Goal: Task Accomplishment & Management: Complete application form

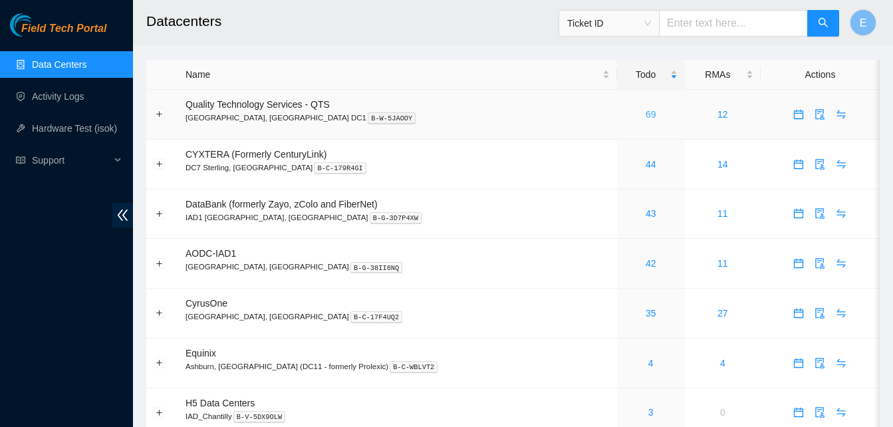
click at [646, 116] on link "69" at bounding box center [651, 114] width 11 height 11
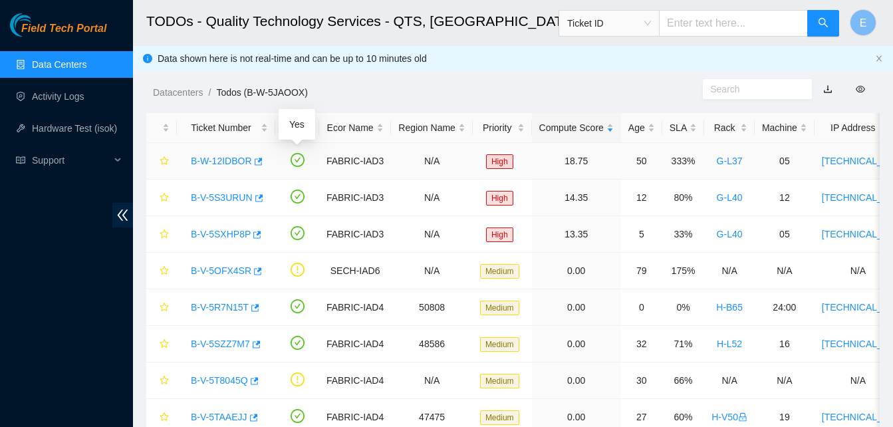
click at [298, 161] on icon "check-circle" at bounding box center [298, 160] width 14 height 14
click at [255, 161] on icon "button" at bounding box center [259, 161] width 8 height 7
click at [253, 200] on icon "button" at bounding box center [257, 198] width 9 height 9
click at [255, 199] on icon "button" at bounding box center [257, 198] width 9 height 9
click at [255, 346] on icon "button" at bounding box center [255, 344] width 9 height 9
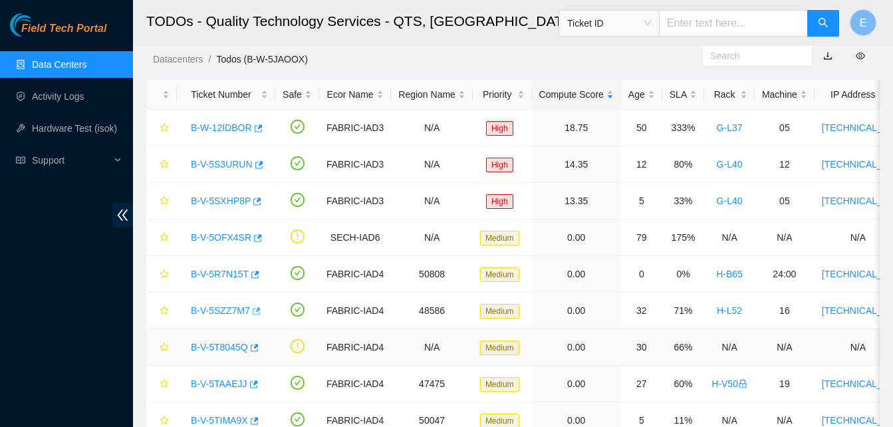
scroll to position [30, 0]
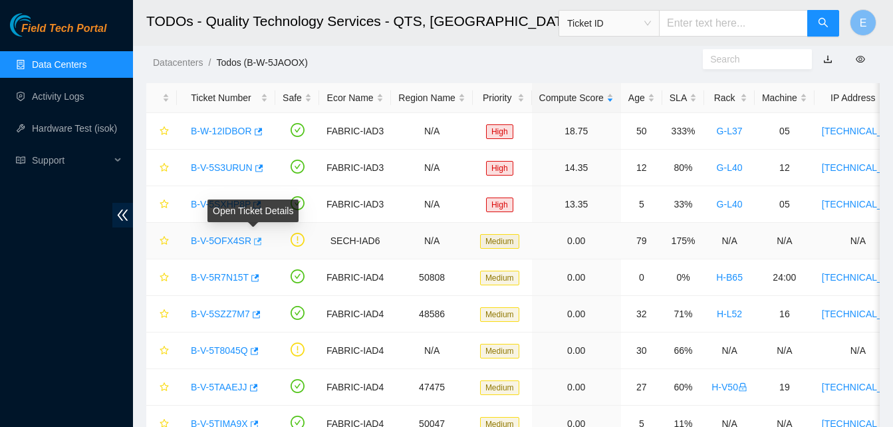
click at [256, 238] on icon "button" at bounding box center [258, 241] width 8 height 7
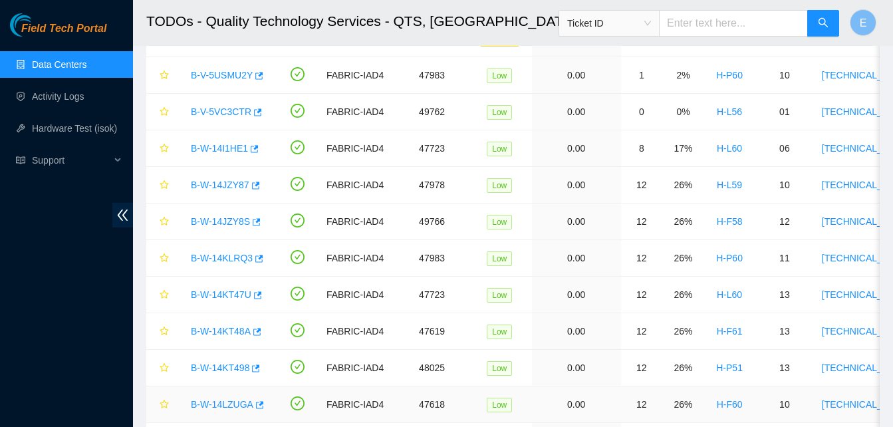
scroll to position [745, 0]
click at [255, 295] on icon "button" at bounding box center [258, 294] width 8 height 7
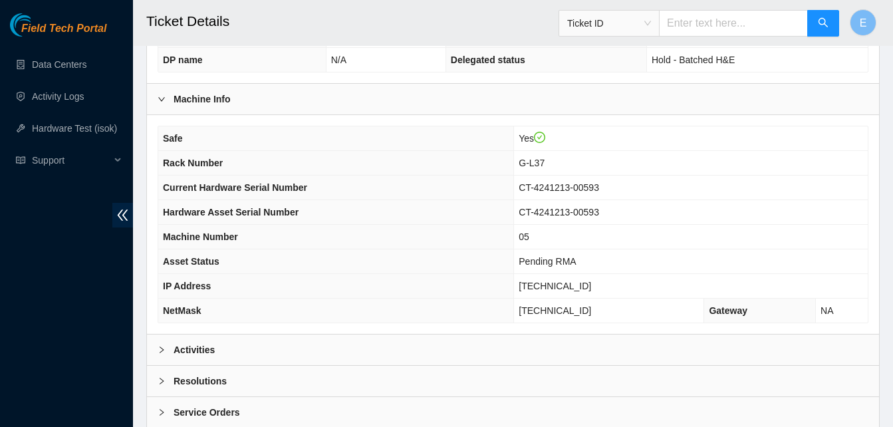
scroll to position [406, 0]
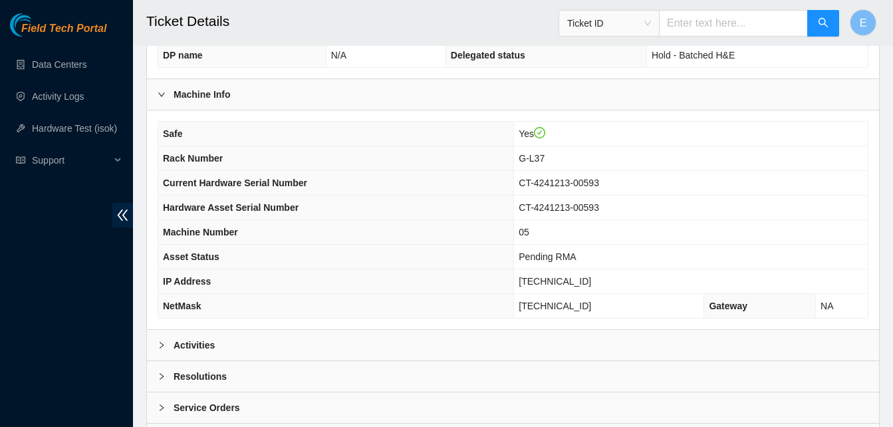
click at [200, 344] on b "Activities" at bounding box center [194, 345] width 41 height 15
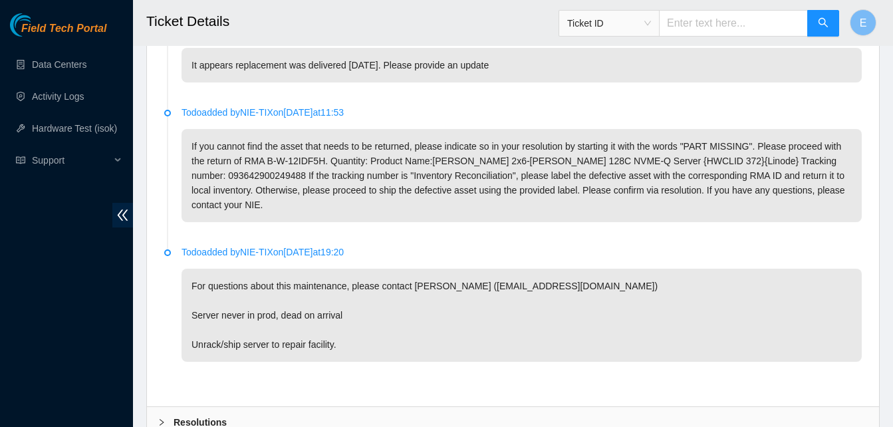
scroll to position [755, 0]
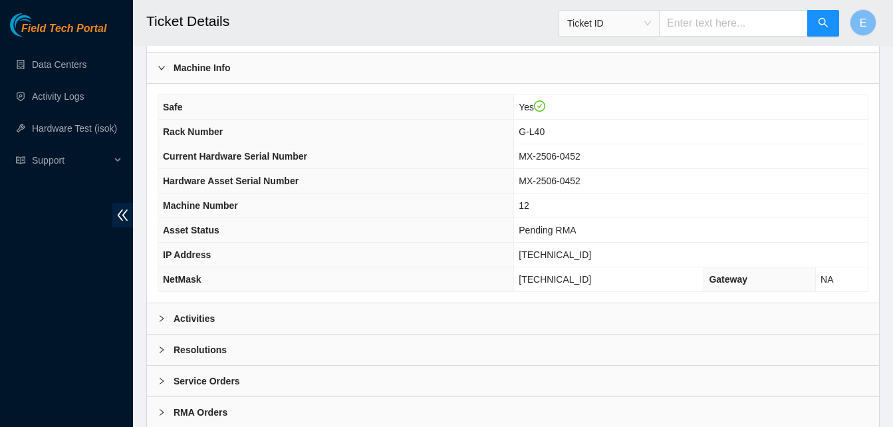
scroll to position [434, 0]
click at [194, 321] on b "Activities" at bounding box center [194, 318] width 41 height 15
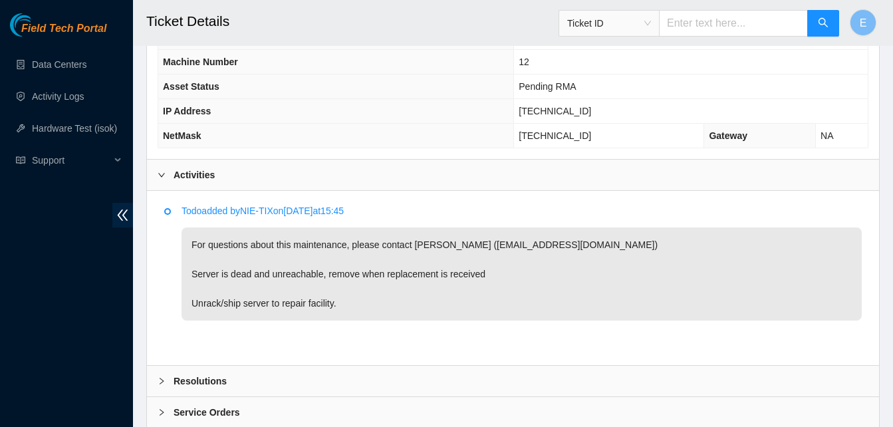
scroll to position [577, 0]
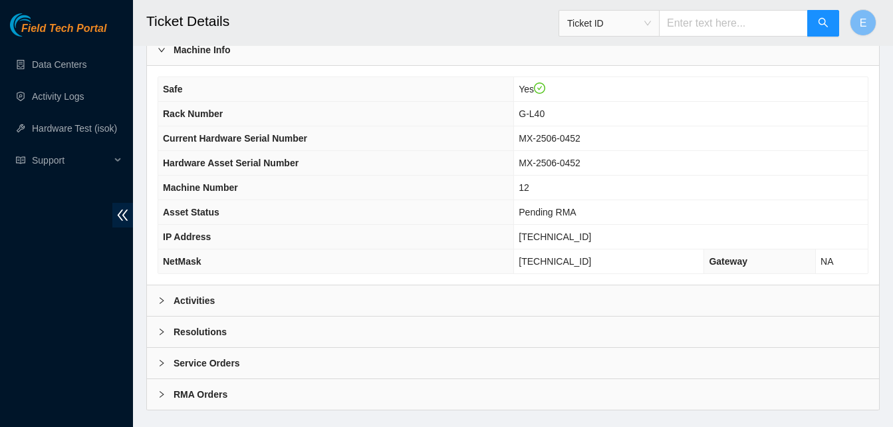
scroll to position [476, 0]
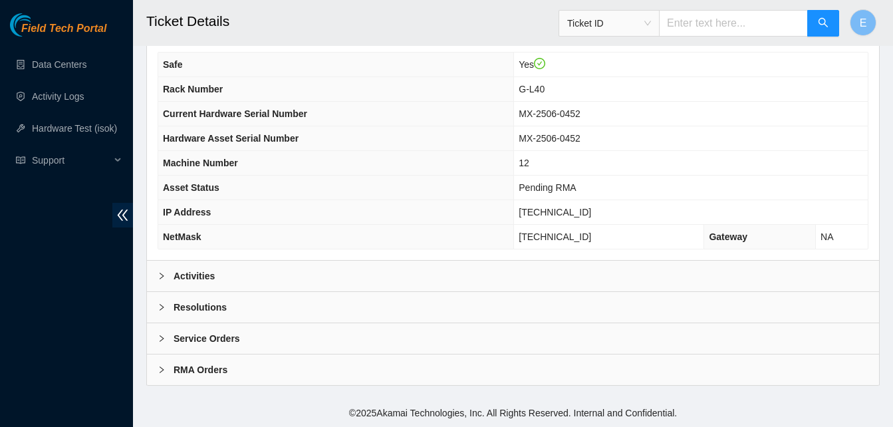
click at [209, 276] on b "Activities" at bounding box center [194, 276] width 41 height 15
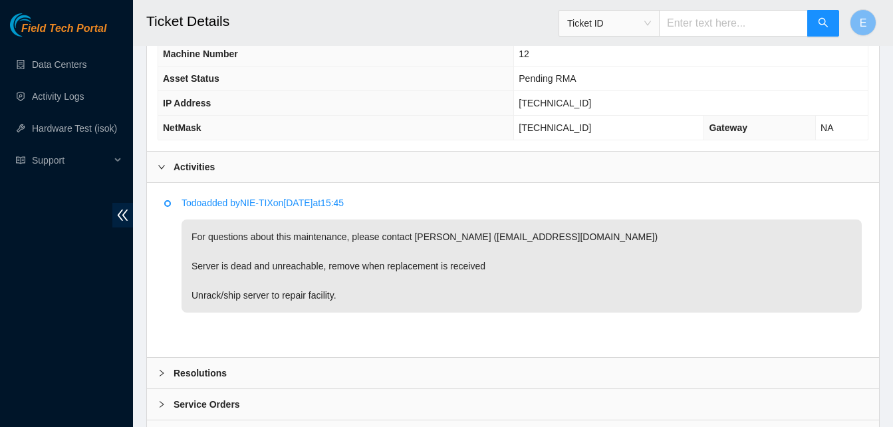
scroll to position [587, 0]
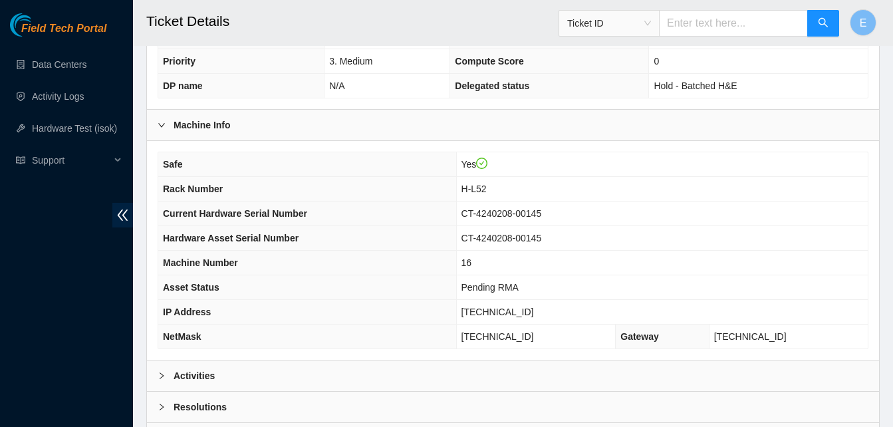
scroll to position [476, 0]
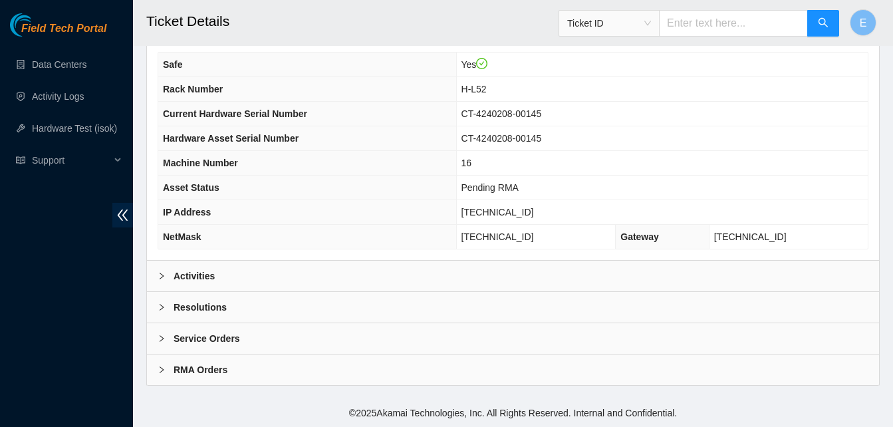
click at [187, 273] on b "Activities" at bounding box center [194, 276] width 41 height 15
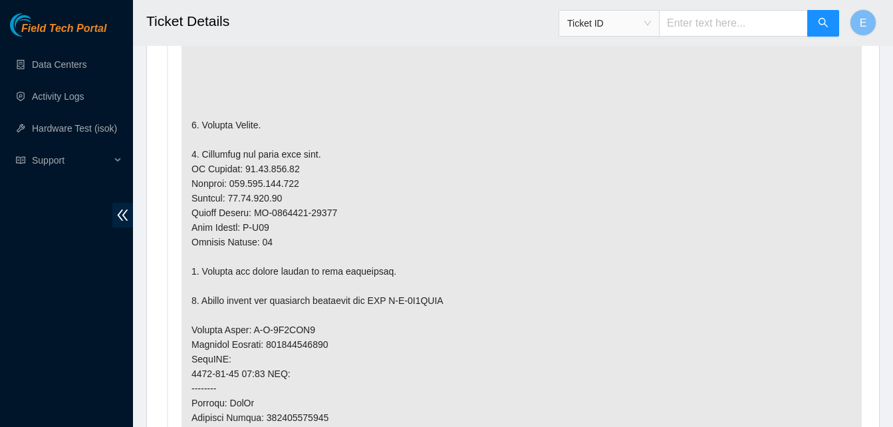
scroll to position [858, 0]
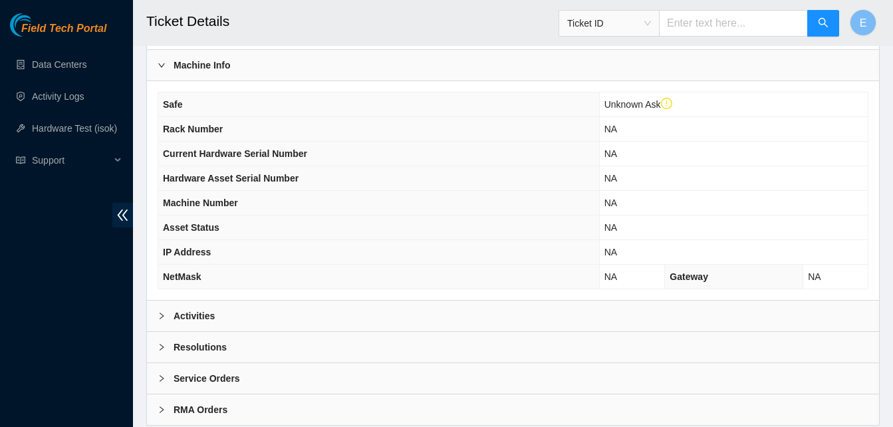
scroll to position [501, 0]
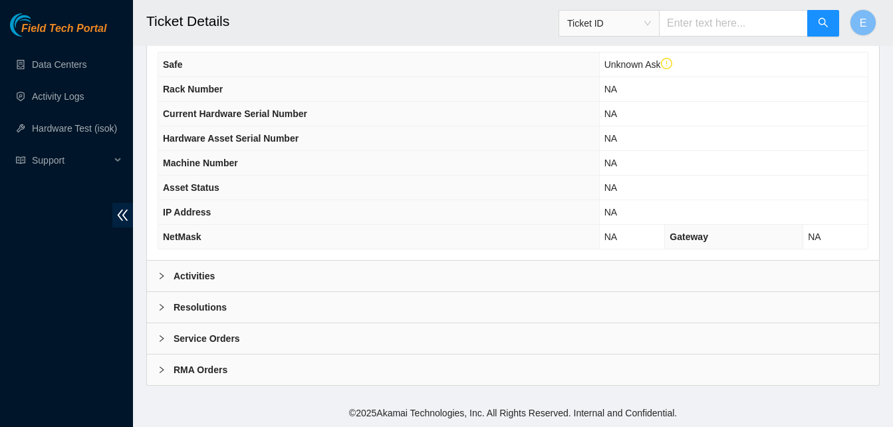
click at [196, 273] on b "Activities" at bounding box center [194, 276] width 41 height 15
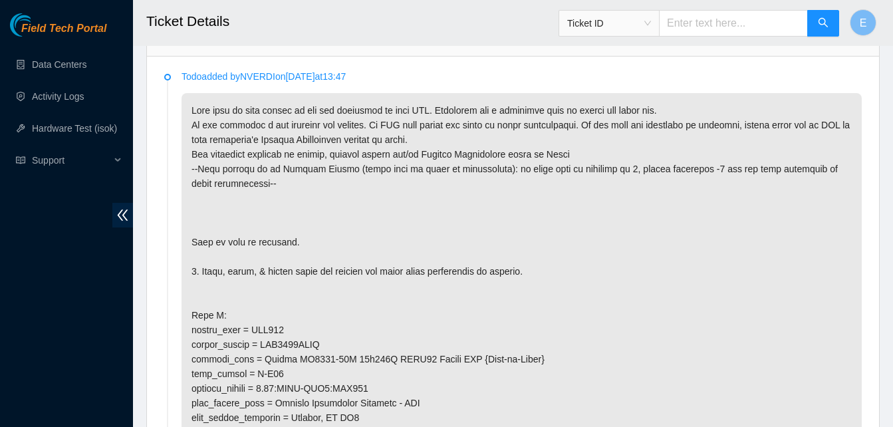
scroll to position [752, 0]
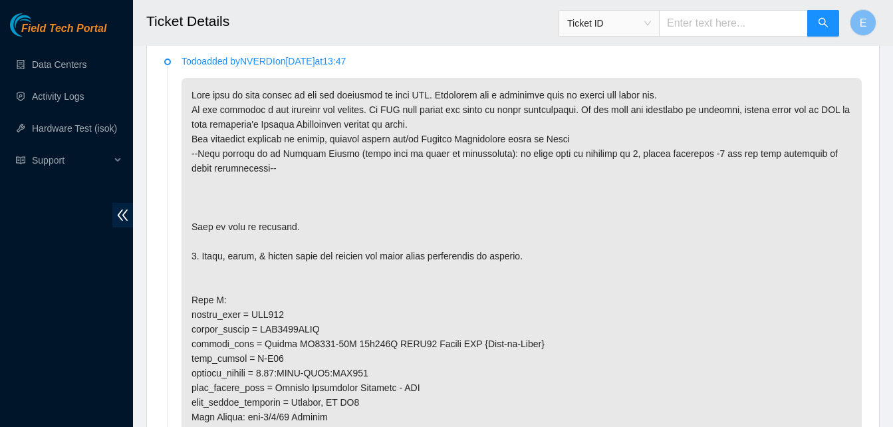
click at [430, 135] on p at bounding box center [522, 402] width 681 height 649
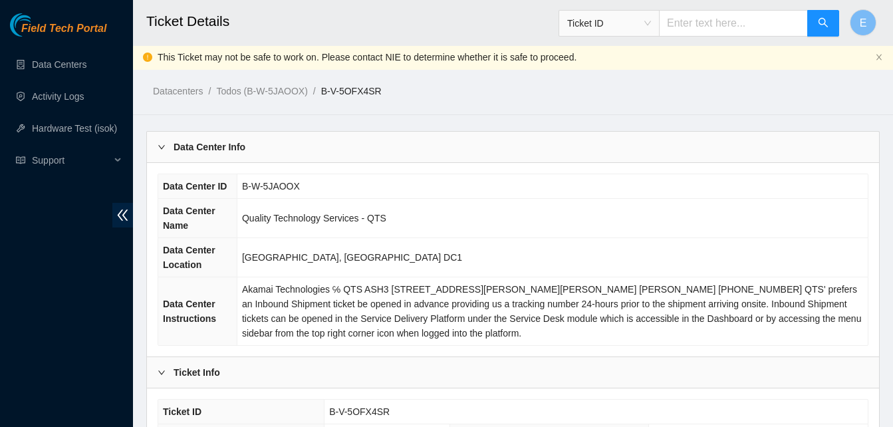
scroll to position [0, 0]
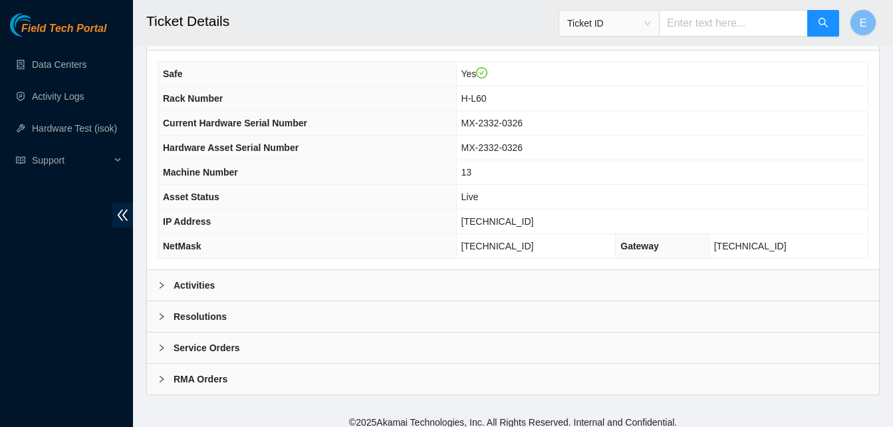
scroll to position [476, 0]
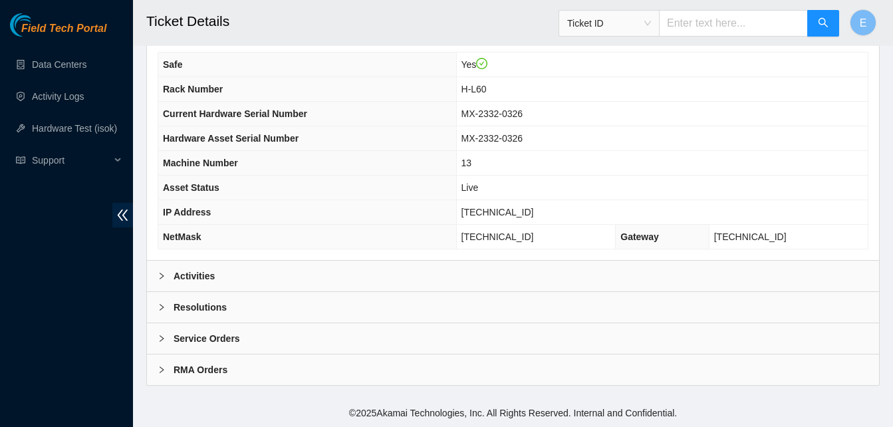
click at [202, 271] on b "Activities" at bounding box center [194, 276] width 41 height 15
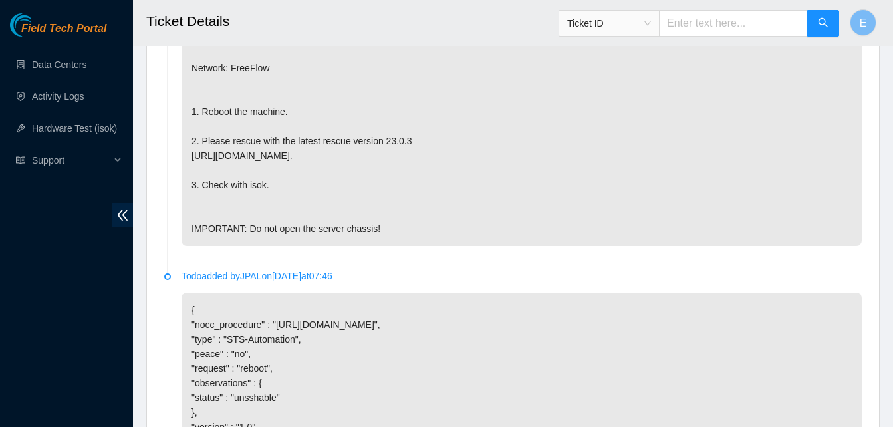
scroll to position [813, 0]
click at [202, 245] on p "{"template":"unsshable" } {'isok_results': {'[TECHNICAL_ID]': {'failed': 'Permi…" at bounding box center [522, 118] width 681 height 254
click at [202, 245] on p "{"template":"unsshable" } {'isok_results': {'23.213.246.240': {'failed': 'Permi…" at bounding box center [522, 118] width 681 height 254
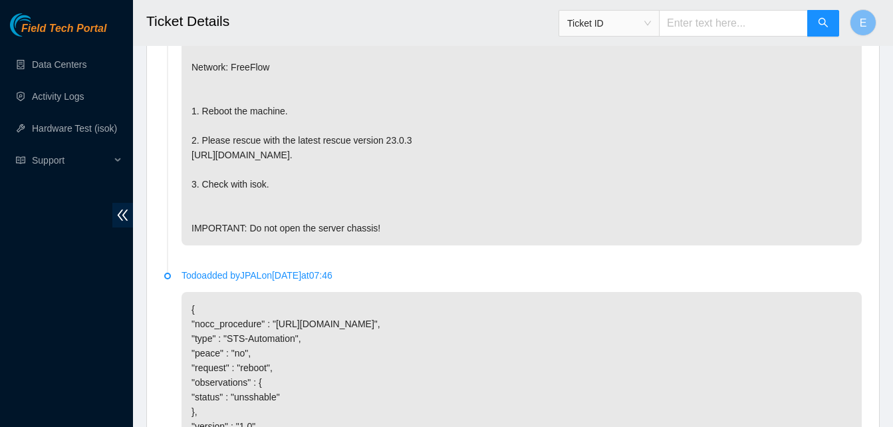
click at [202, 245] on p "{"template":"unsshable" } {'isok_results': {'23.213.246.240': {'failed': 'Permi…" at bounding box center [522, 118] width 681 height 254
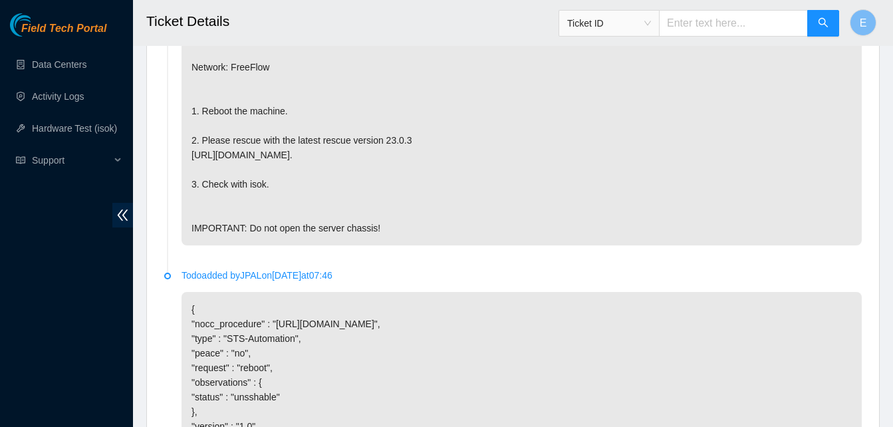
click at [202, 245] on p "{"template":"unsshable" } {'isok_results': {'23.213.246.240': {'failed': 'Permi…" at bounding box center [522, 118] width 681 height 254
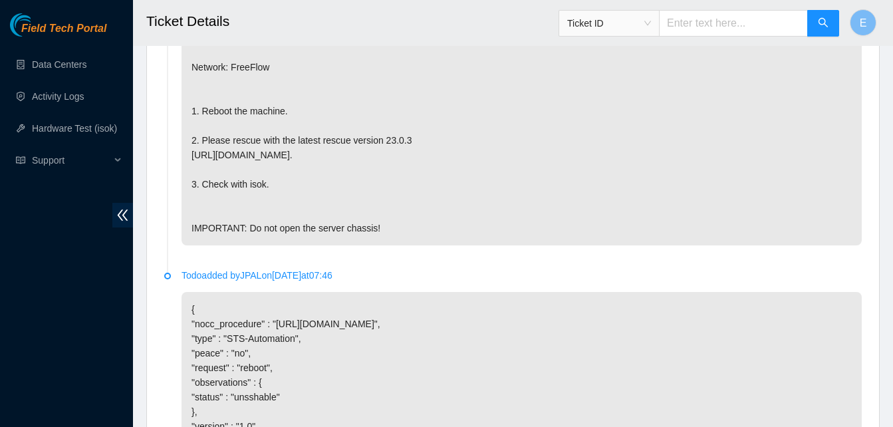
click at [202, 245] on p "{"template":"unsshable" } {'isok_results': {'23.213.246.240': {'failed': 'Permi…" at bounding box center [522, 118] width 681 height 254
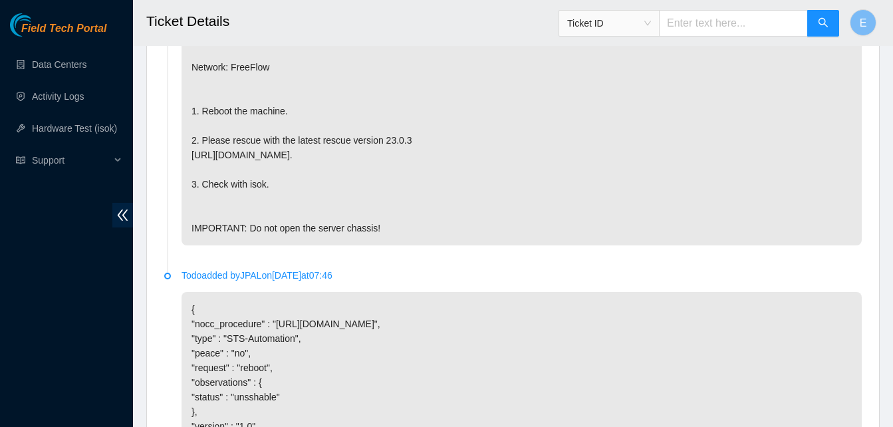
click at [202, 245] on p "{"template":"unsshable" } {'isok_results': {'23.213.246.240': {'failed': 'Permi…" at bounding box center [522, 118] width 681 height 254
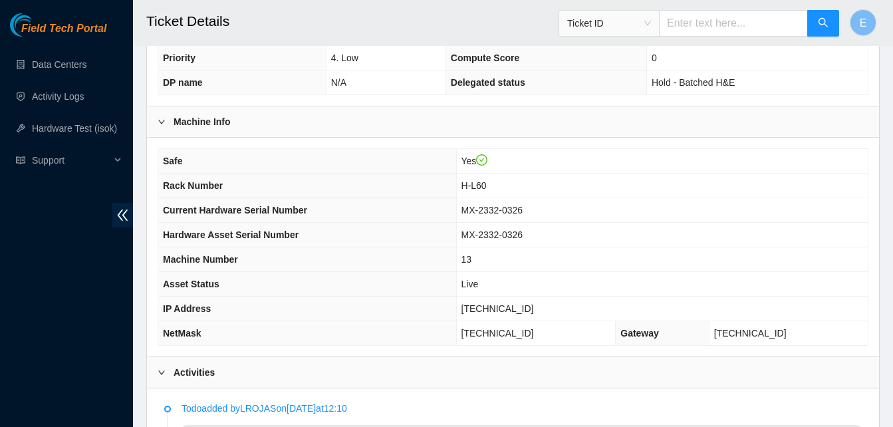
scroll to position [379, 0]
drag, startPoint x: 476, startPoint y: 309, endPoint x: 536, endPoint y: 319, distance: 61.5
click at [536, 319] on td "23.213.246.240" at bounding box center [662, 309] width 412 height 25
copy span "23.213.246.240"
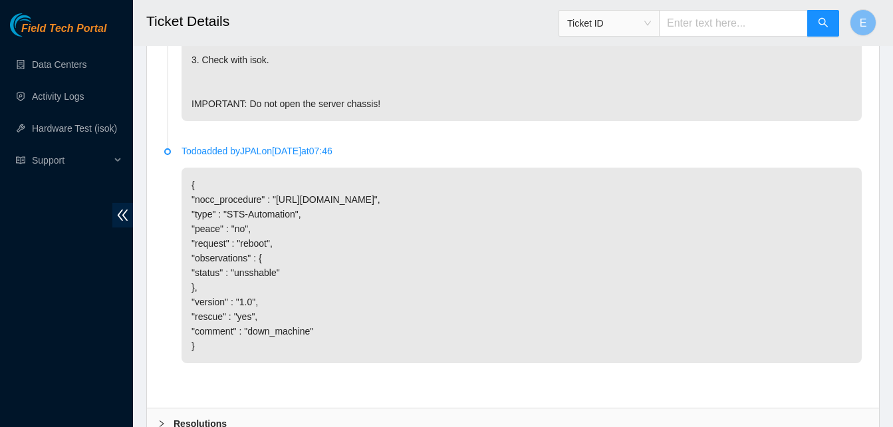
scroll to position [1083, 0]
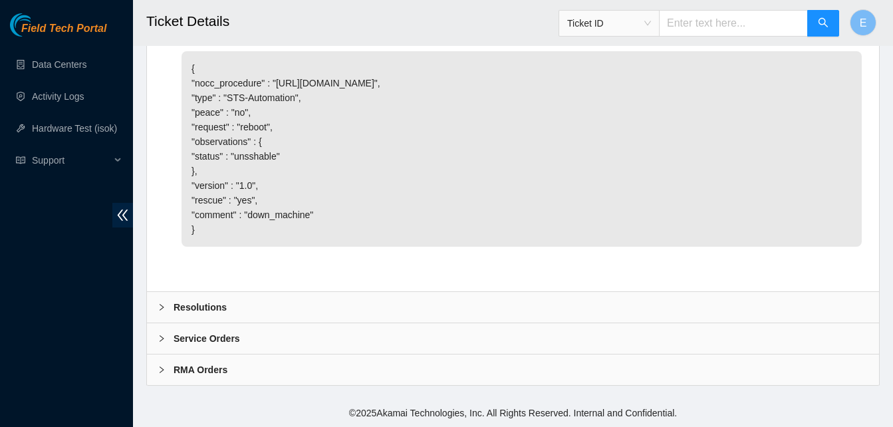
click at [206, 308] on b "Resolutions" at bounding box center [200, 307] width 53 height 15
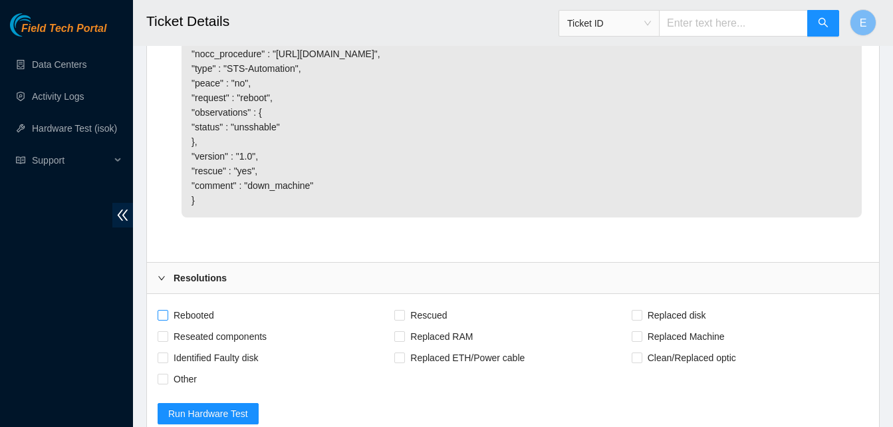
click at [166, 321] on span at bounding box center [163, 315] width 11 height 11
click at [166, 319] on input "Rebooted" at bounding box center [162, 314] width 9 height 9
checkbox input "true"
click at [402, 319] on input "Rescued" at bounding box center [399, 314] width 9 height 9
checkbox input "true"
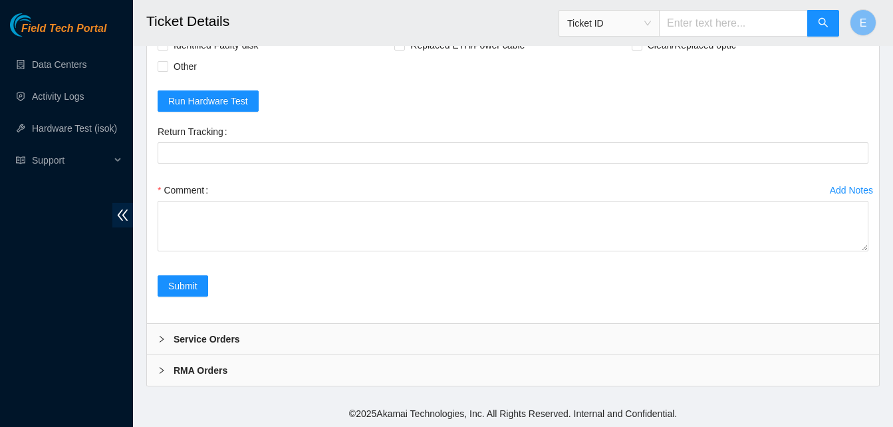
scroll to position [1426, 0]
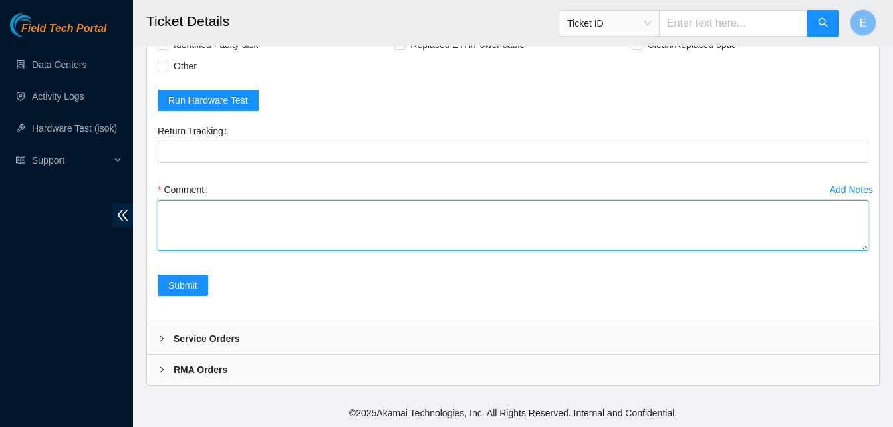
click at [196, 222] on textarea "Comment" at bounding box center [513, 225] width 711 height 51
click at [234, 227] on textarea "verify rack and server verify sn rebooted server rescue/confifure" at bounding box center [513, 225] width 711 height 51
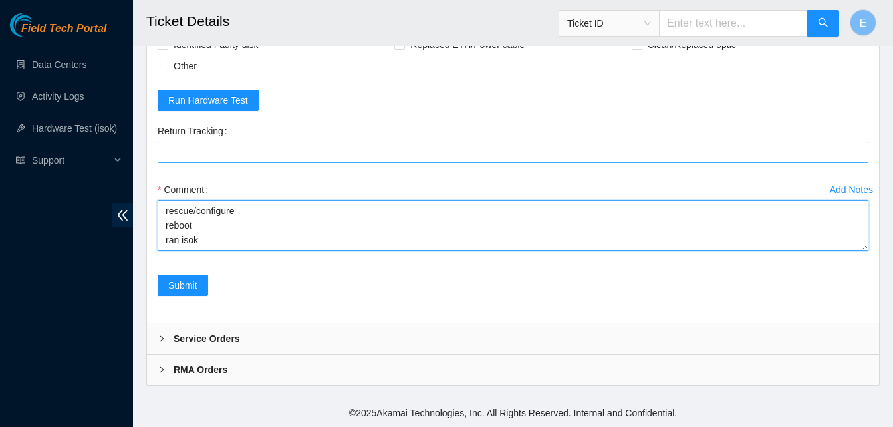
paste textarea "334565 10-09-2025 10:05:55 23.213.246.240 COMPLETE Result Detail Message Ticket…"
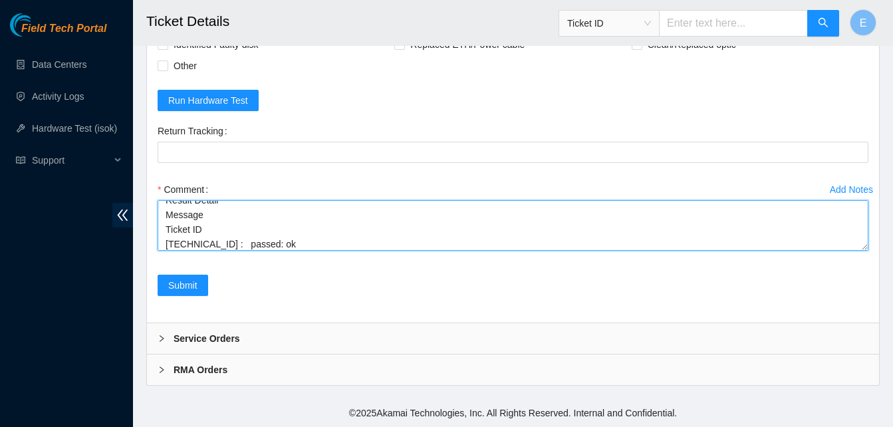
drag, startPoint x: 863, startPoint y: 250, endPoint x: 862, endPoint y: 310, distance: 59.9
click at [862, 310] on form "Rebooted Rescued Replaced disk Reseated components Replaced RAM Replaced Machin…" at bounding box center [513, 151] width 711 height 321
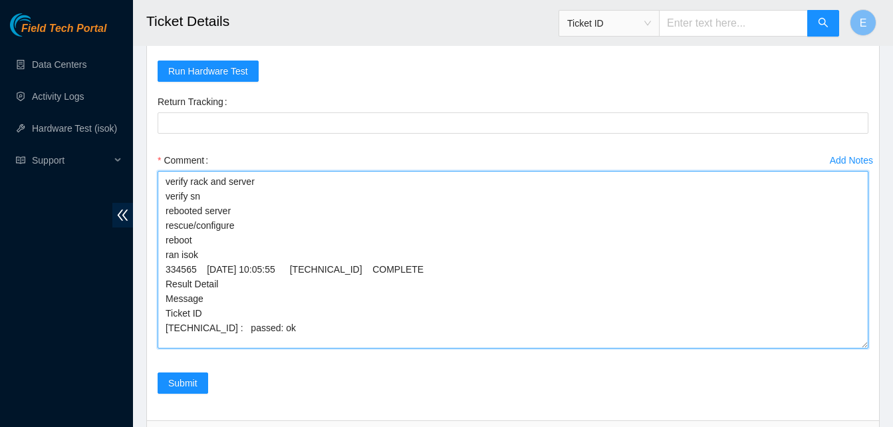
scroll to position [0, 0]
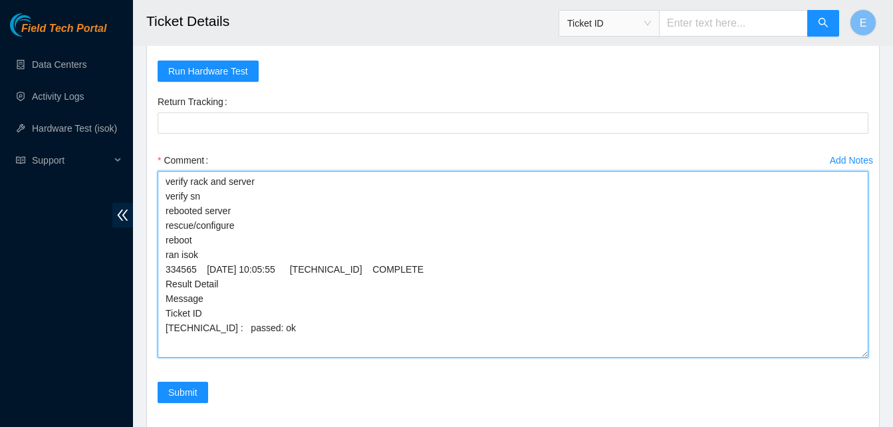
drag, startPoint x: 864, startPoint y: 248, endPoint x: 857, endPoint y: 385, distance: 136.6
click at [857, 358] on textarea "verify rack and server verify sn rebooted server rescue/configure reboot ran is…" at bounding box center [513, 264] width 711 height 187
type textarea "verify rack and server verify sn rebooted server rescue/configure reboot ran is…"
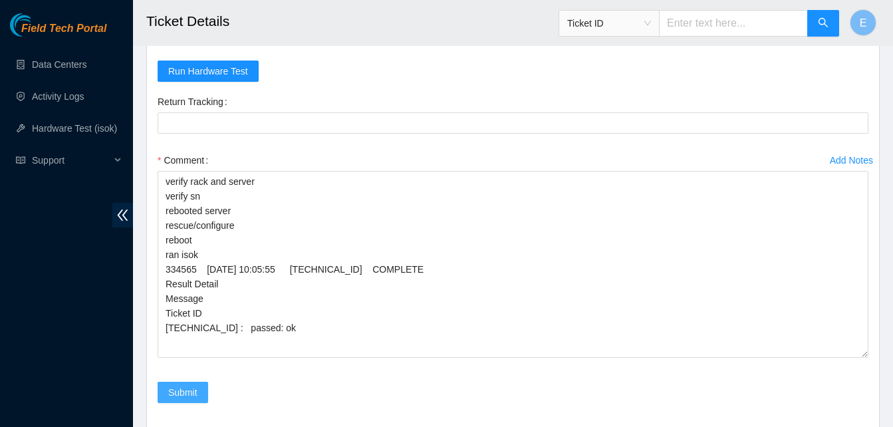
click at [176, 400] on span "Submit" at bounding box center [182, 392] width 29 height 15
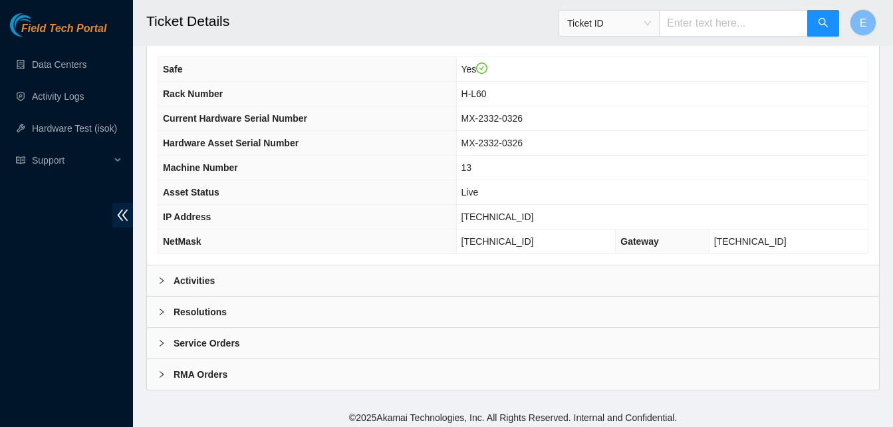
scroll to position [476, 0]
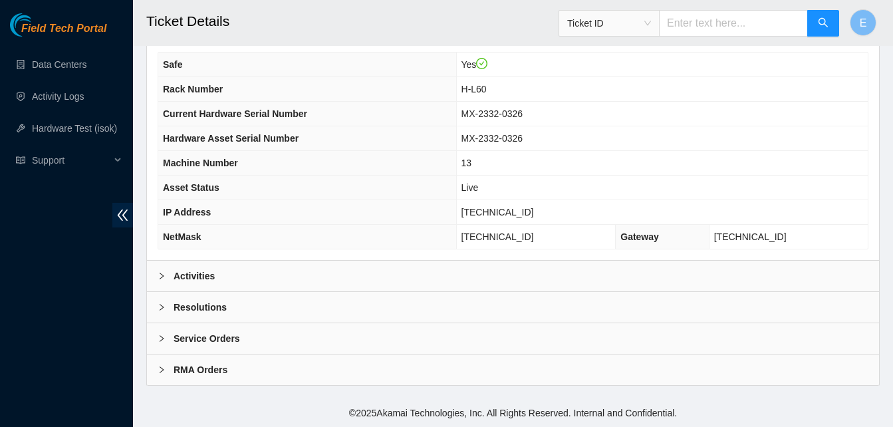
click at [190, 272] on b "Activities" at bounding box center [194, 276] width 41 height 15
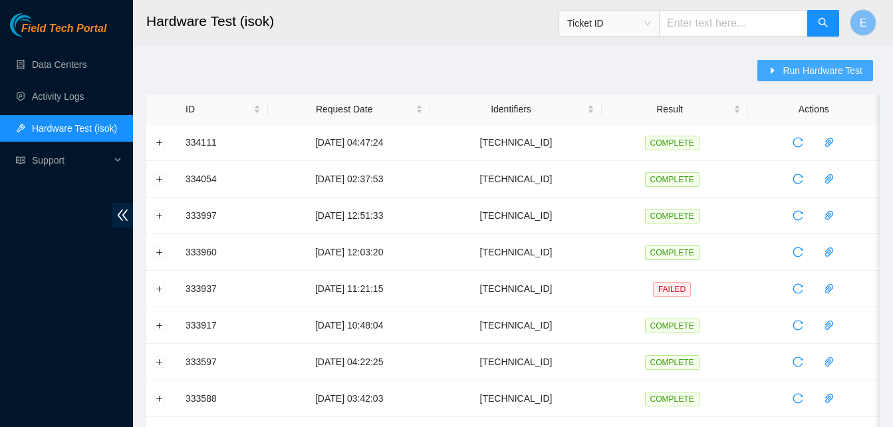
click at [795, 67] on span "Run Hardware Test" at bounding box center [823, 70] width 80 height 15
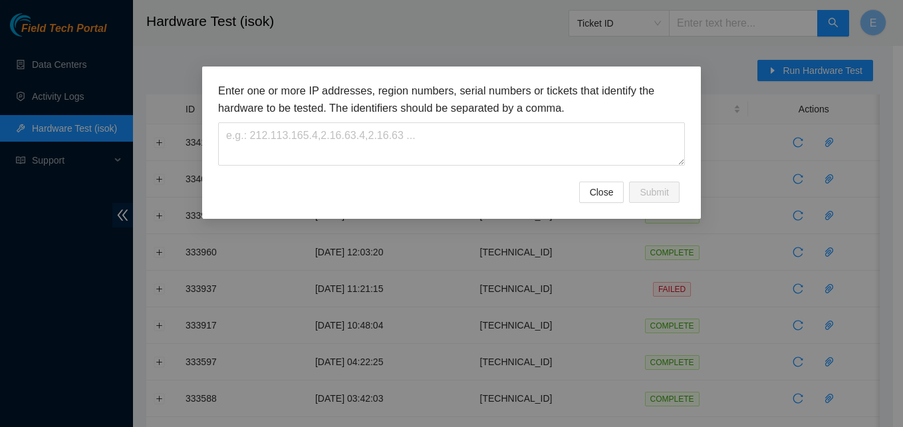
click at [431, 113] on h3 "Enter one or more IP addresses, region numbers, serial numbers or tickets that …" at bounding box center [451, 99] width 467 height 34
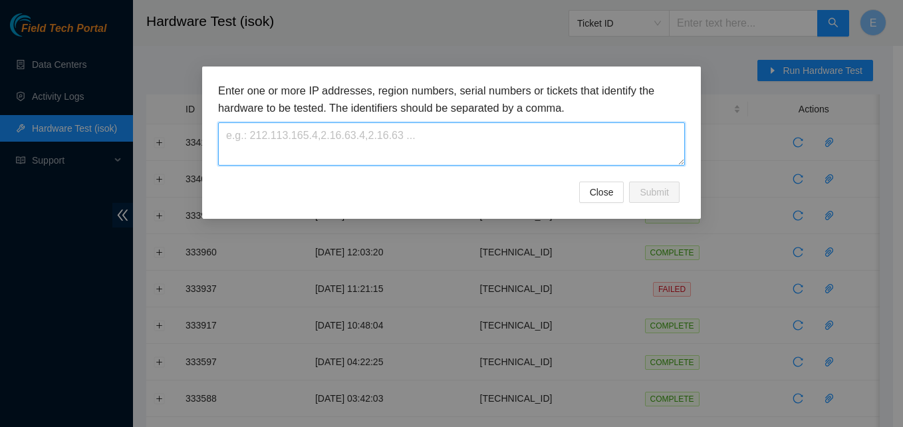
click at [427, 138] on textarea at bounding box center [451, 143] width 467 height 43
paste textarea "23.213.246.240"
type textarea "23.213.246.240"
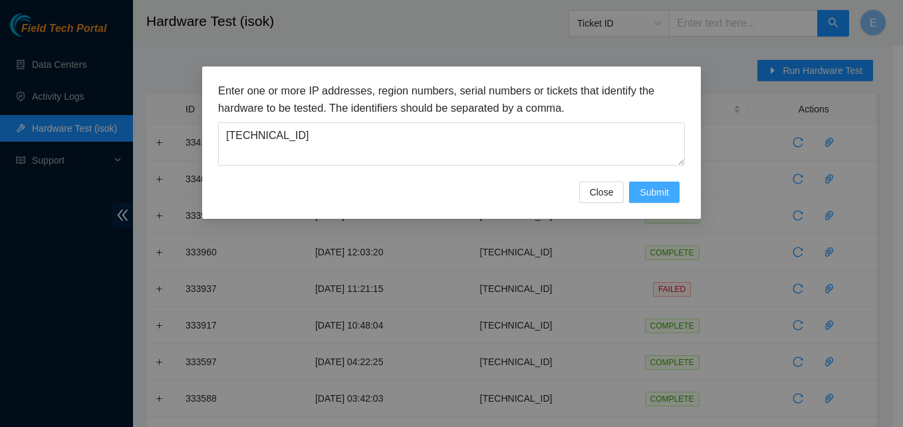
click at [655, 191] on span "Submit" at bounding box center [654, 192] width 29 height 15
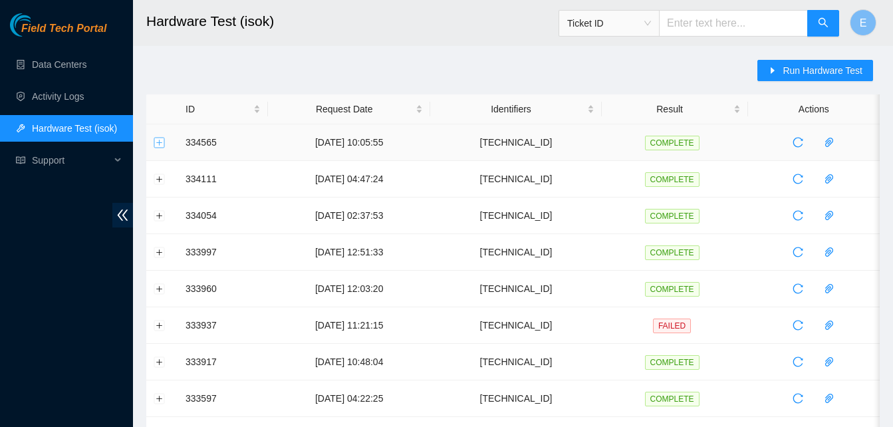
click at [158, 146] on button "Expand row" at bounding box center [159, 142] width 11 height 11
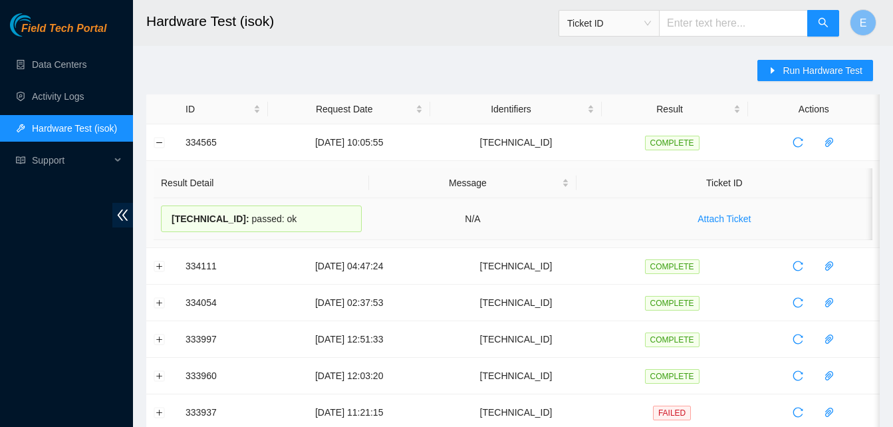
drag, startPoint x: 184, startPoint y: 142, endPoint x: 297, endPoint y: 212, distance: 133.5
copy tbody "334565 10-09-2025 10:05:55 23.213.246.240 COMPLETE Result Detail Message Ticket…"
click at [73, 65] on link "Data Centers" at bounding box center [59, 64] width 55 height 11
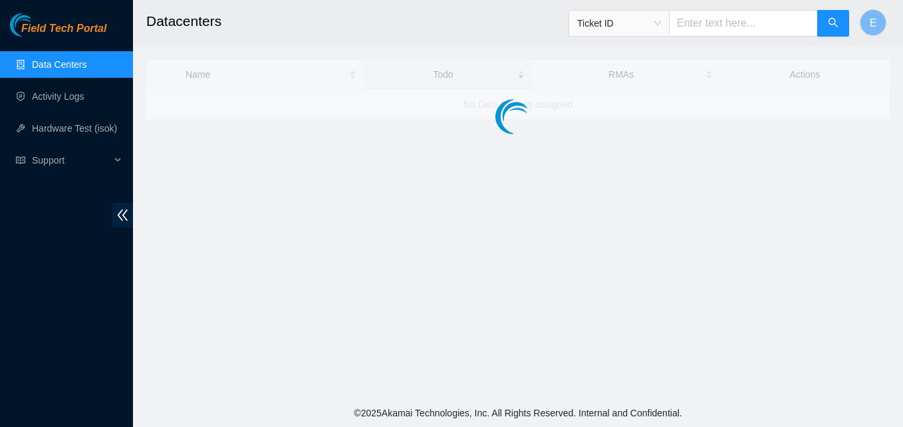
click at [73, 65] on link "Data Centers" at bounding box center [59, 64] width 55 height 11
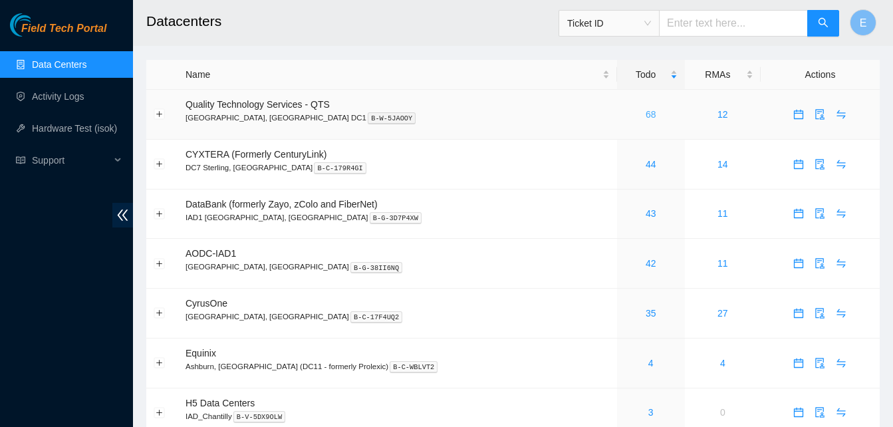
click at [646, 115] on link "68" at bounding box center [651, 114] width 11 height 11
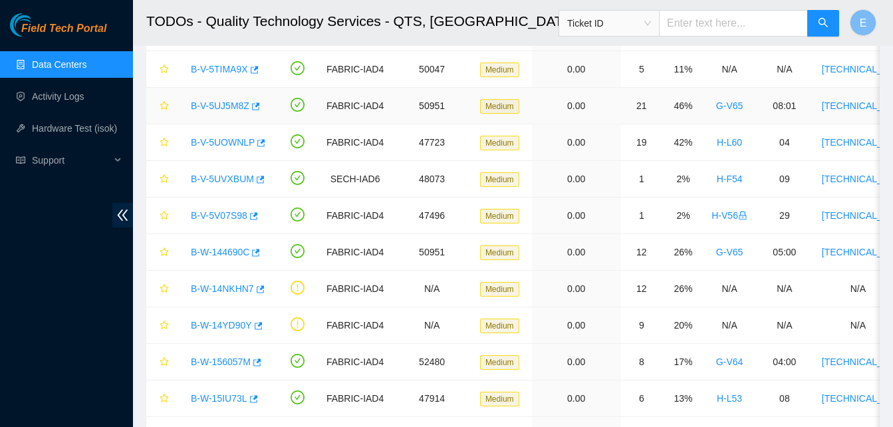
scroll to position [385, 0]
click at [253, 251] on icon "button" at bounding box center [254, 251] width 9 height 9
click at [253, 361] on icon "button" at bounding box center [255, 361] width 9 height 9
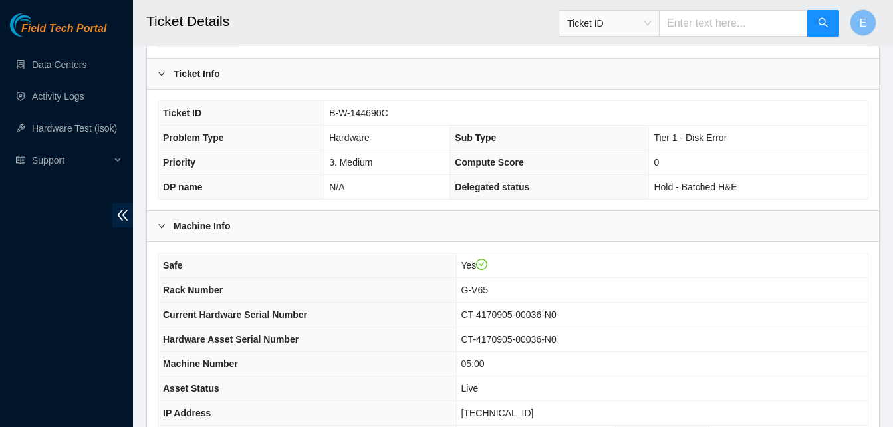
scroll to position [476, 0]
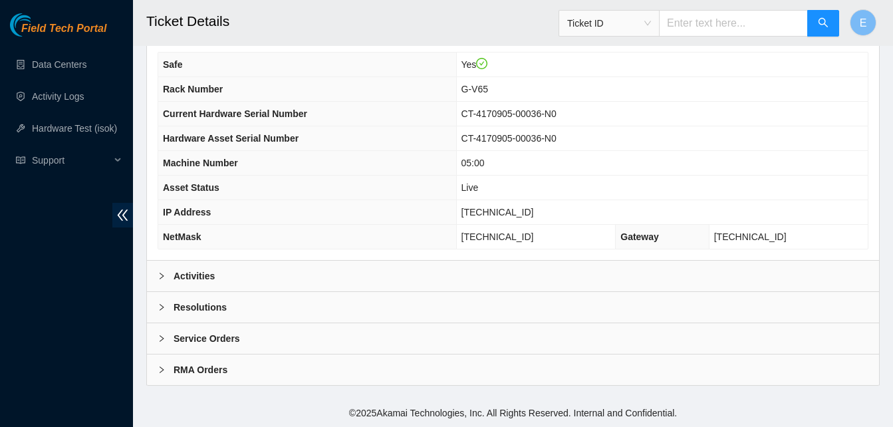
click at [188, 272] on b "Activities" at bounding box center [194, 276] width 41 height 15
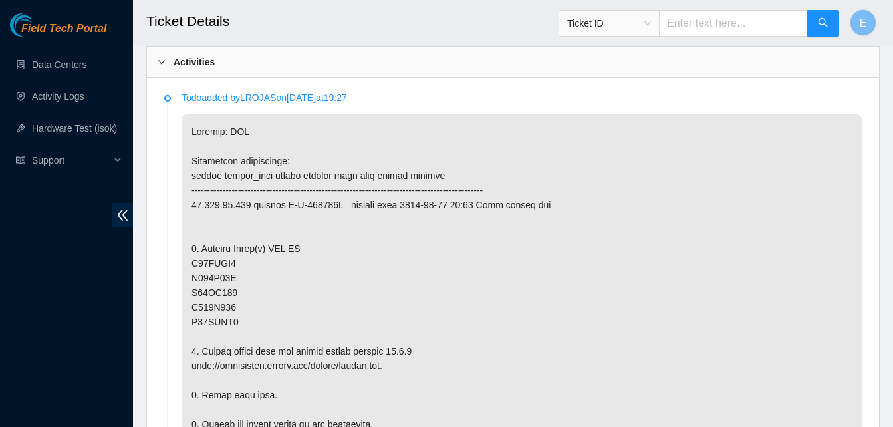
scroll to position [691, 0]
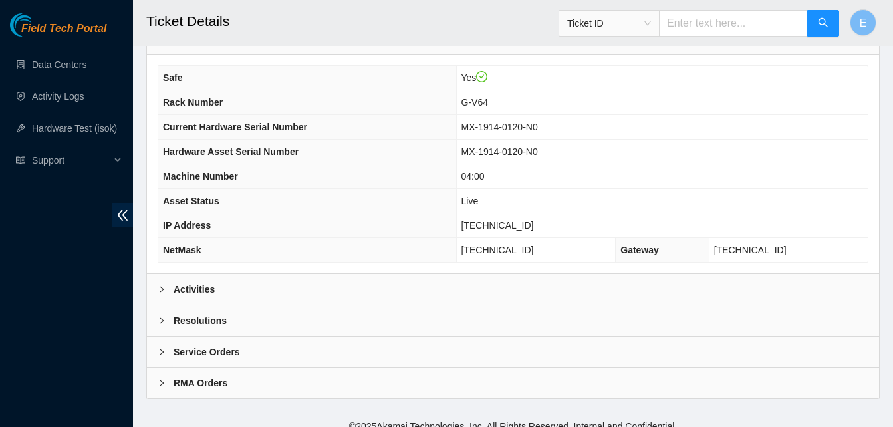
scroll to position [476, 0]
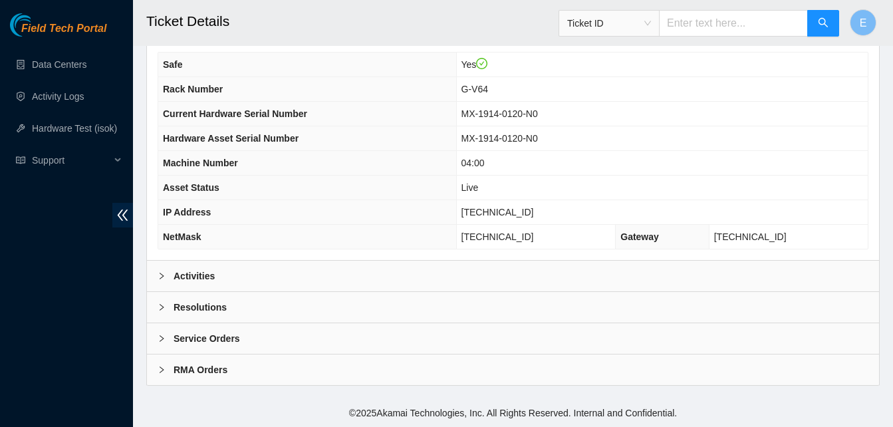
click at [192, 270] on b "Activities" at bounding box center [194, 276] width 41 height 15
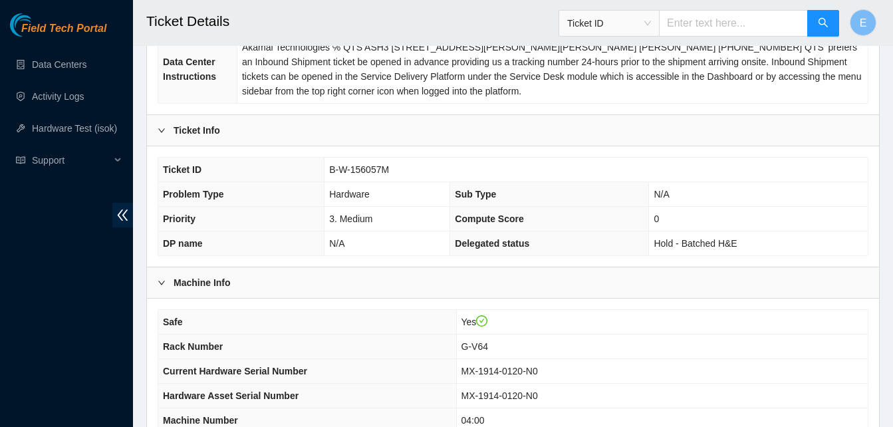
scroll to position [218, 0]
drag, startPoint x: 331, startPoint y: 173, endPoint x: 391, endPoint y: 177, distance: 60.0
click at [391, 177] on td "B-W-156057M" at bounding box center [597, 170] width 544 height 25
copy span "B-W-156057M"
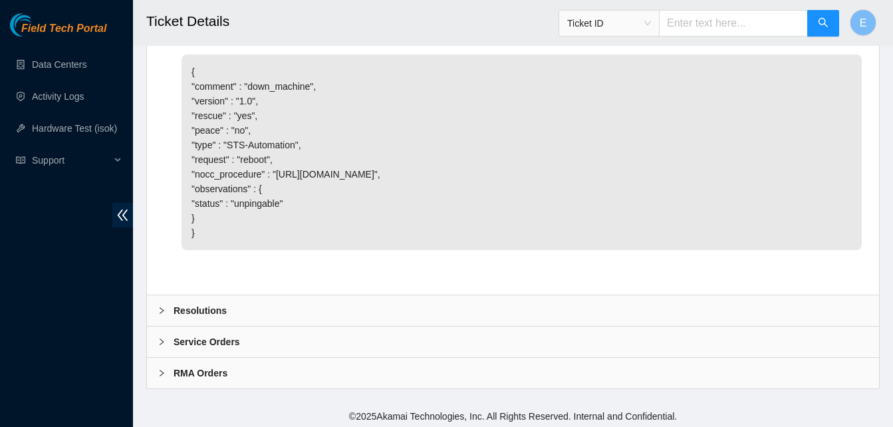
scroll to position [1083, 0]
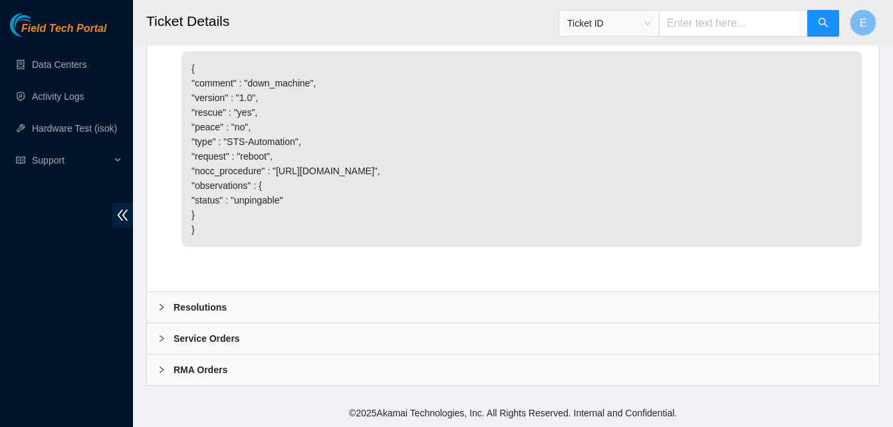
click at [214, 307] on b "Resolutions" at bounding box center [200, 307] width 53 height 15
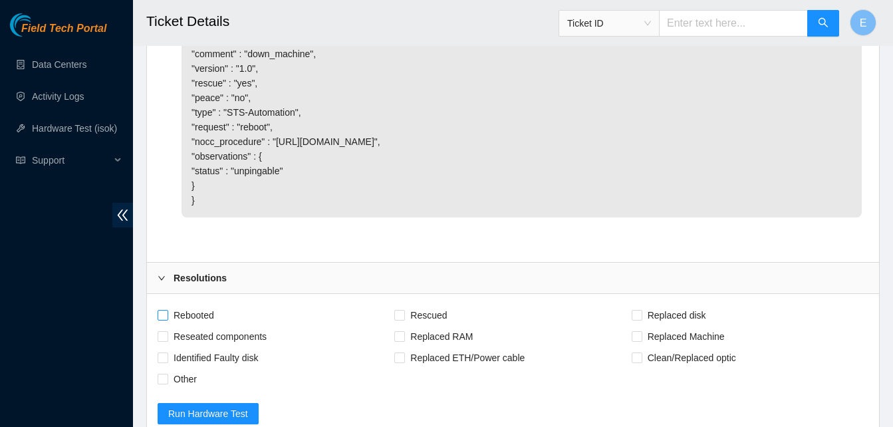
click at [158, 319] on input "Rebooted" at bounding box center [162, 314] width 9 height 9
checkbox input "true"
click at [397, 319] on input "Rescued" at bounding box center [399, 314] width 9 height 9
checkbox input "true"
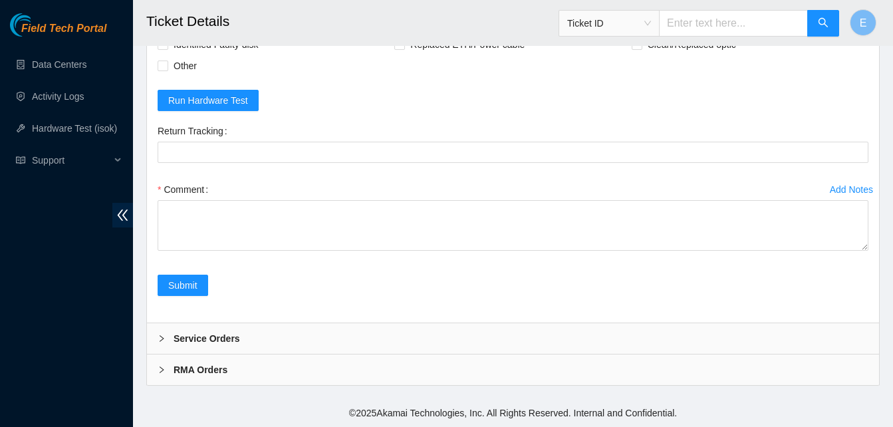
scroll to position [1426, 0]
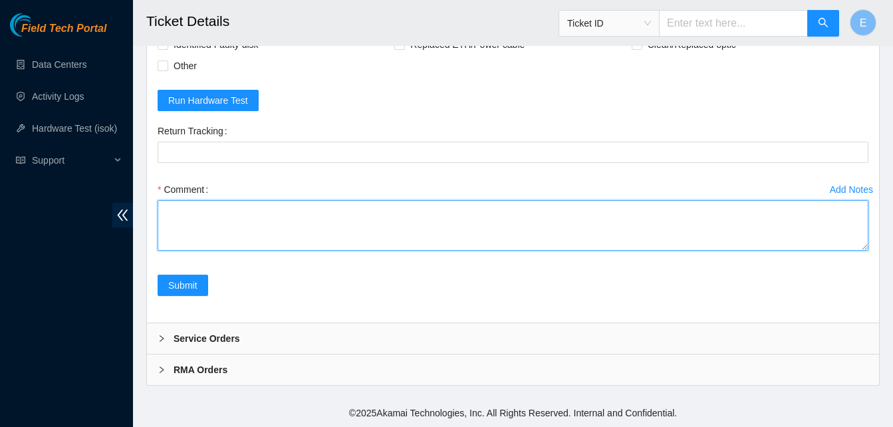
click at [202, 238] on textarea "Comment" at bounding box center [513, 225] width 711 height 51
click at [160, 208] on textarea "verify rack and server verify sn rebooted server" at bounding box center [513, 225] width 711 height 51
click at [236, 242] on textarea "1st day: verify rack and server verify sn rebooted server" at bounding box center [513, 225] width 711 height 51
click at [200, 242] on textarea "1st day: verify rack and server verify sn rebooted server recsued configured" at bounding box center [513, 225] width 711 height 51
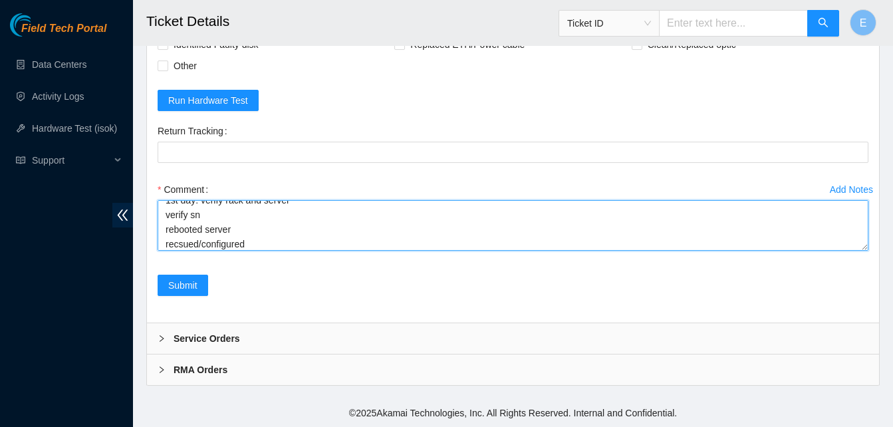
click at [245, 247] on textarea "1st day: verify rack and server verify sn rebooted server recsued/configured" at bounding box center [513, 225] width 711 height 51
click at [192, 234] on textarea "1st day: verify rack and server verify sn rebooted server recsued/configured re…" at bounding box center [513, 225] width 711 height 51
click at [186, 236] on textarea "1st day: verify rack and server verify sn rebooted server recsued- wouldnt allo…" at bounding box center [513, 225] width 711 height 51
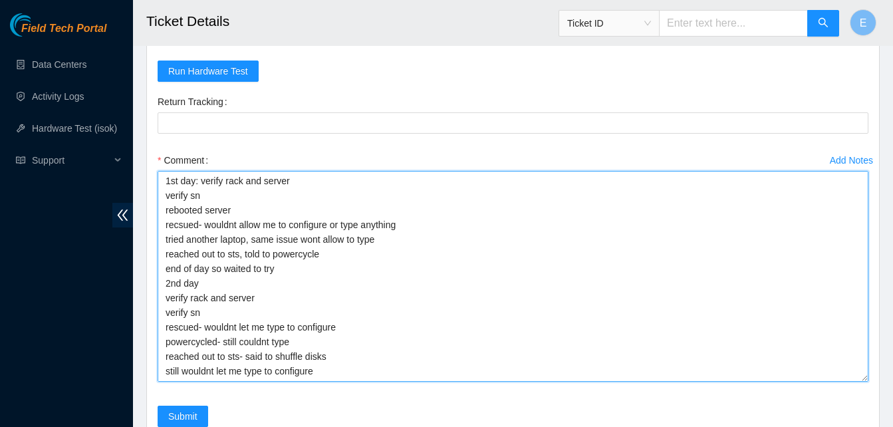
scroll to position [0, 0]
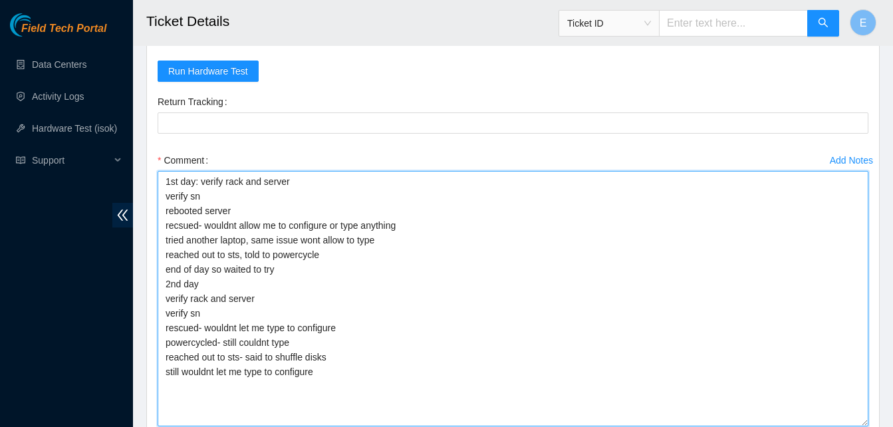
drag, startPoint x: 864, startPoint y: 247, endPoint x: 863, endPoint y: 458, distance: 211.6
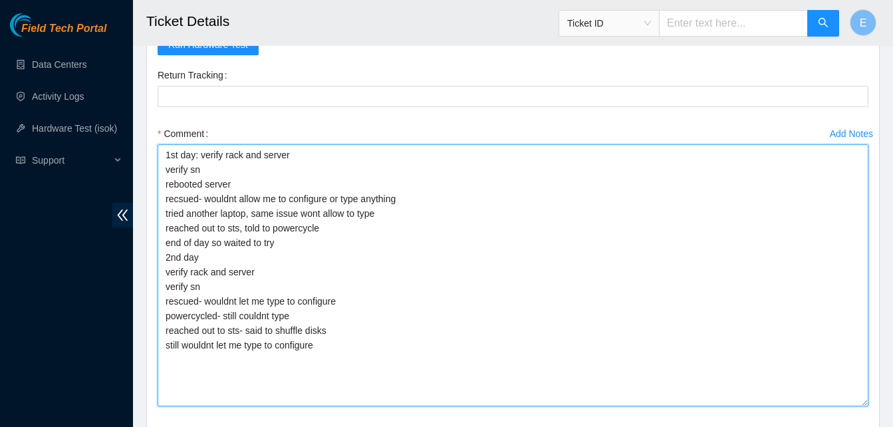
scroll to position [1496, 0]
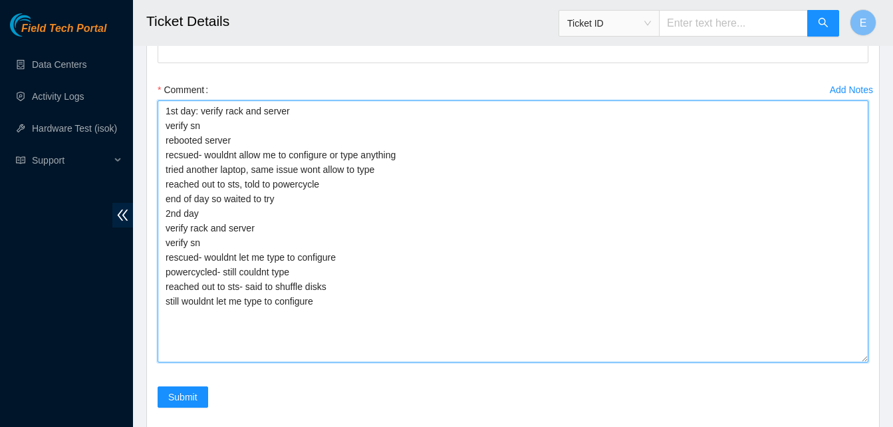
type textarea "1st day: verify rack and server verify sn rebooted server recsued- wouldnt allo…"
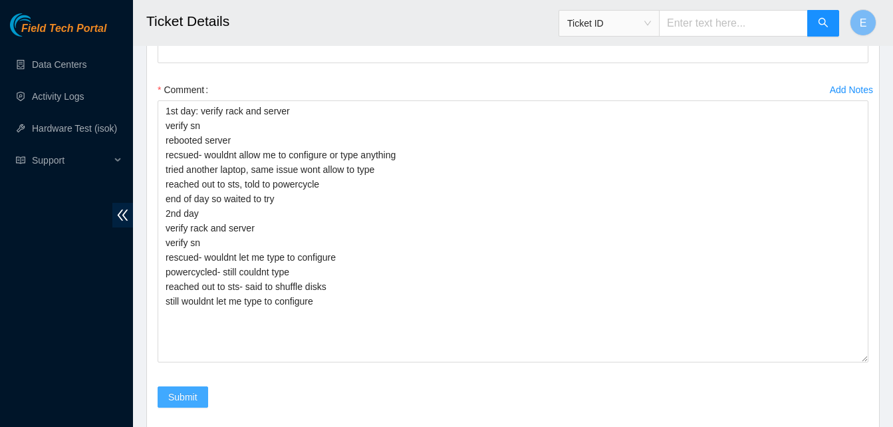
click at [180, 404] on span "Submit" at bounding box center [182, 397] width 29 height 15
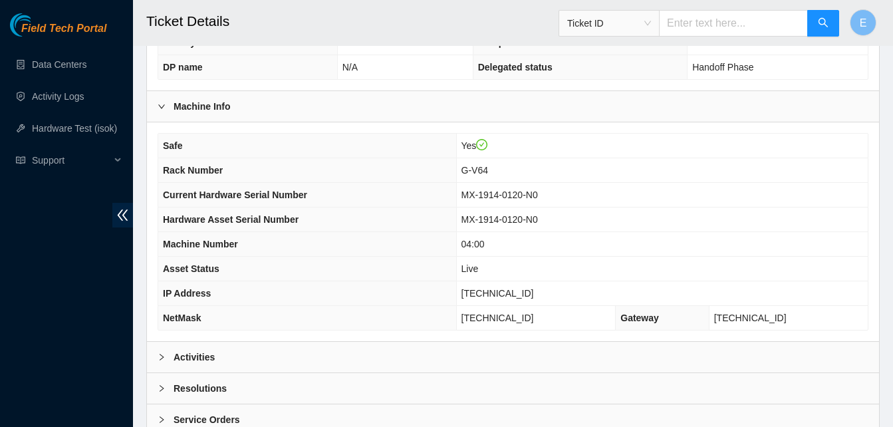
scroll to position [476, 0]
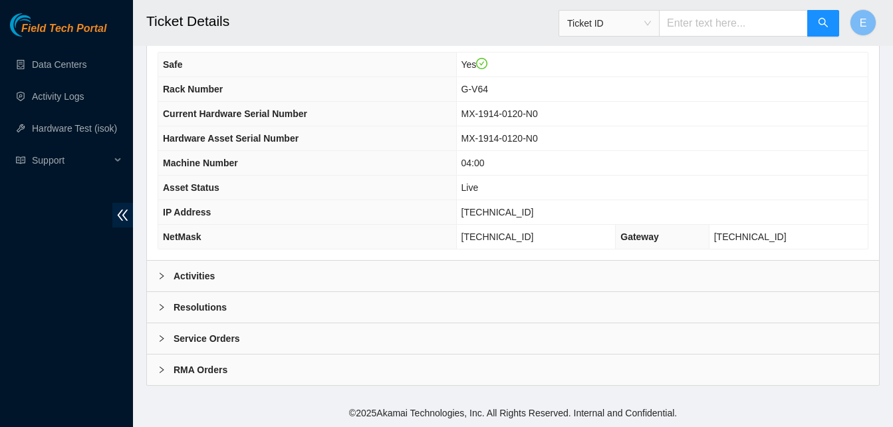
click at [200, 274] on b "Activities" at bounding box center [194, 276] width 41 height 15
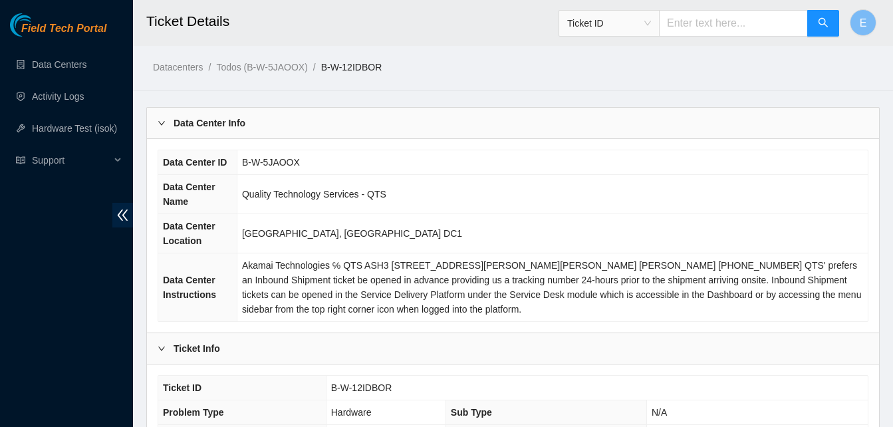
scroll to position [755, 0]
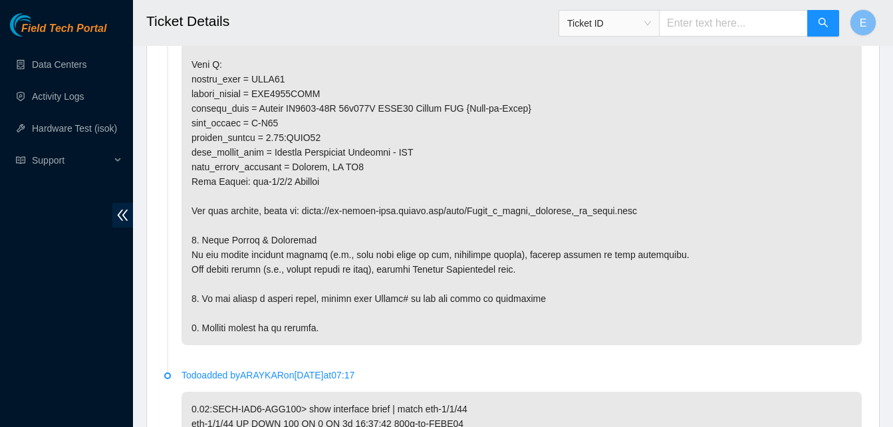
scroll to position [1343, 0]
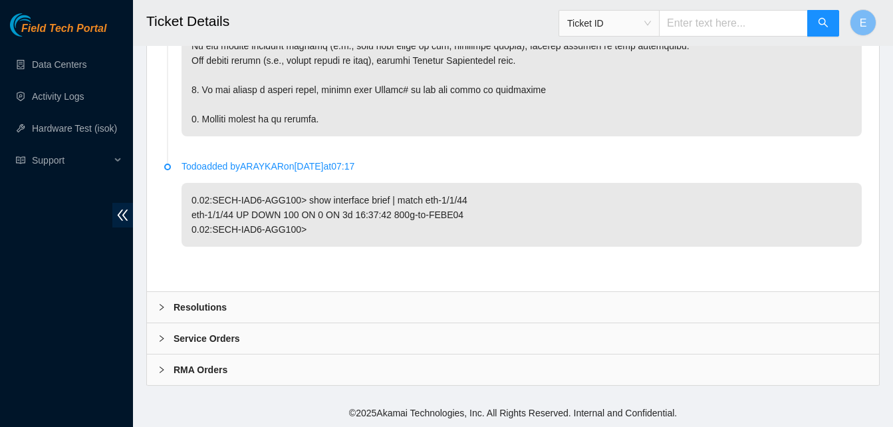
click at [212, 306] on b "Resolutions" at bounding box center [200, 307] width 53 height 15
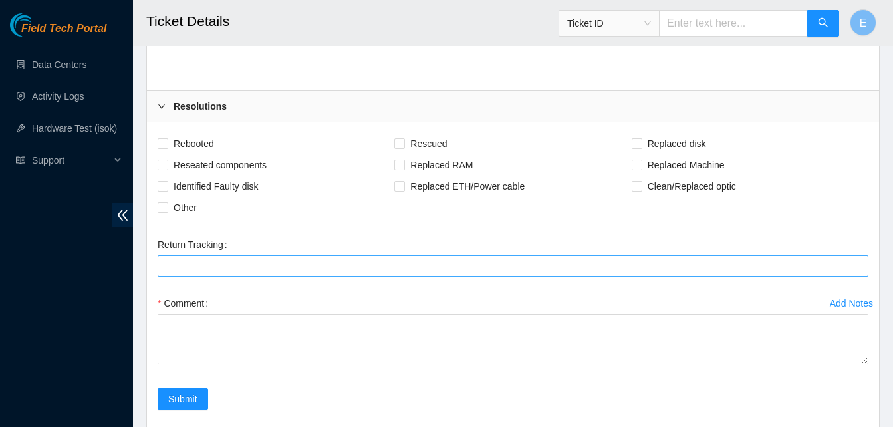
scroll to position [1544, 0]
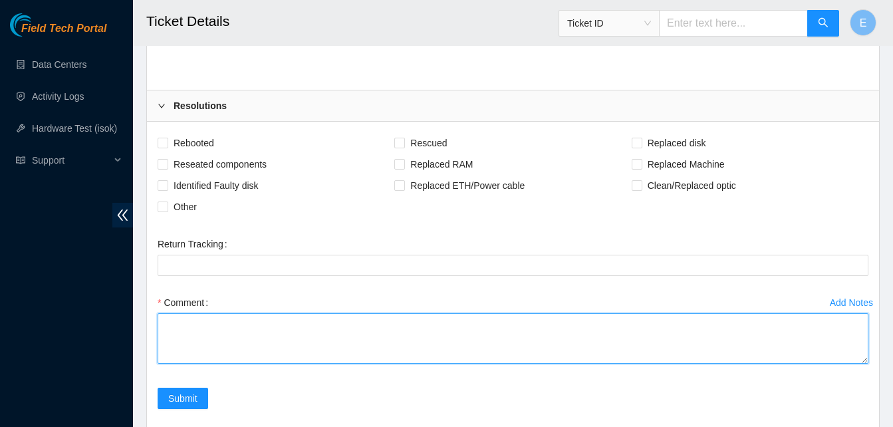
click at [185, 331] on textarea "Comment" at bounding box center [513, 338] width 711 height 51
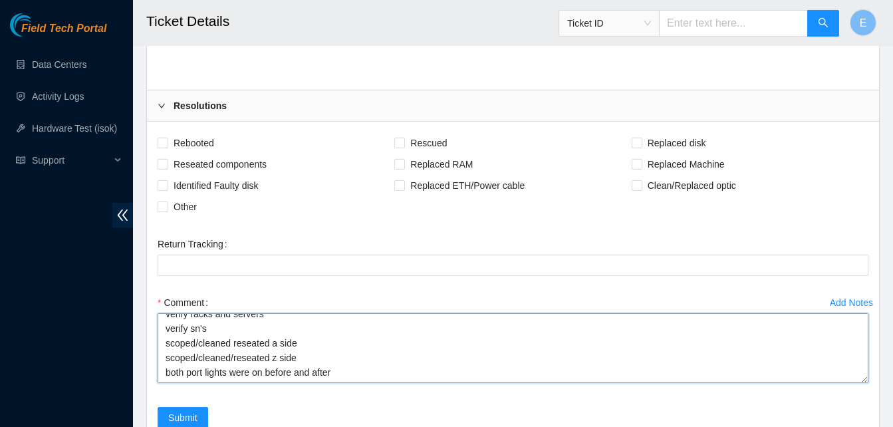
scroll to position [0, 0]
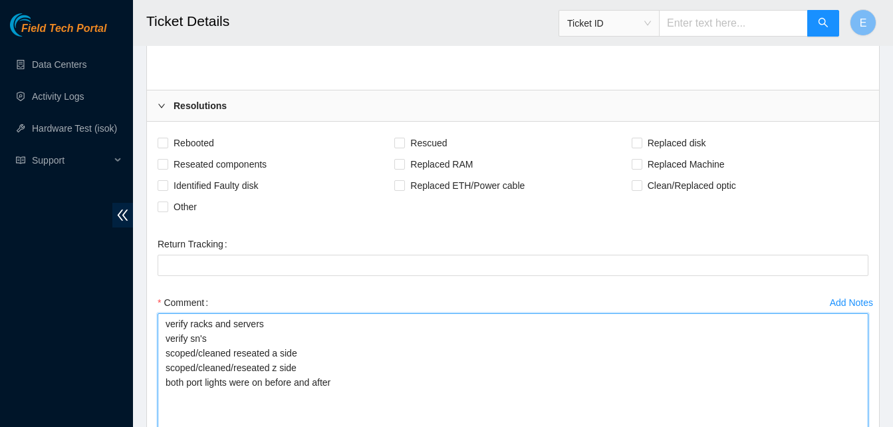
drag, startPoint x: 866, startPoint y: 362, endPoint x: 866, endPoint y: 455, distance: 93.1
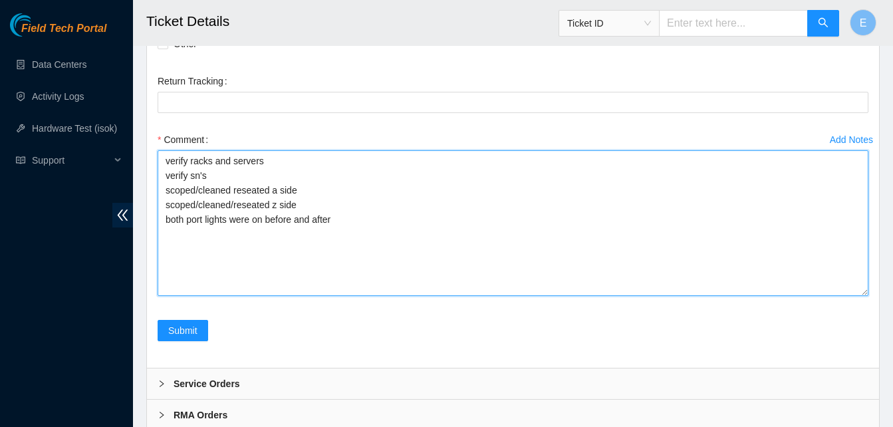
scroll to position [1752, 0]
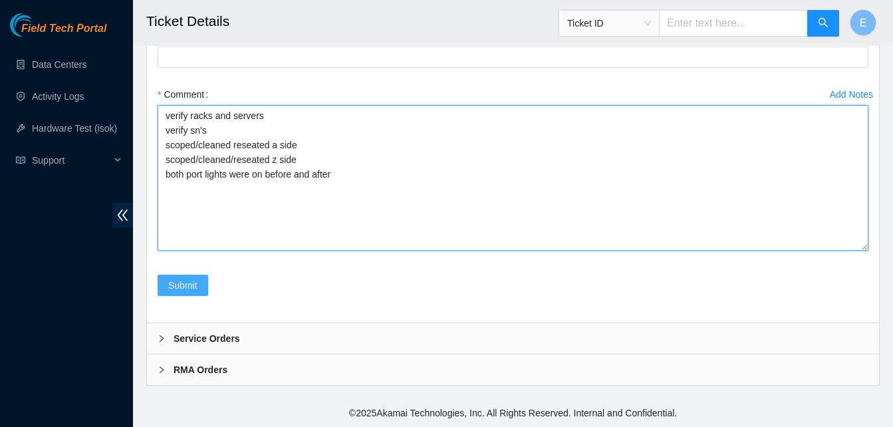
type textarea "verify racks and servers verify sn's scoped/cleaned reseated a side scoped/clea…"
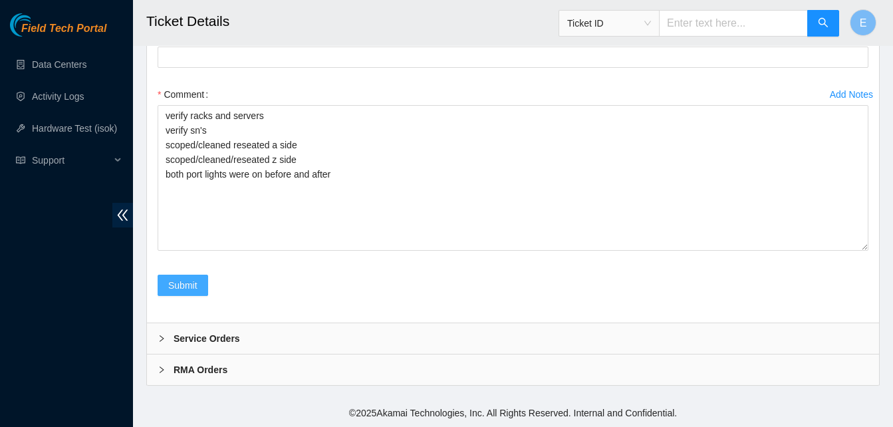
click at [179, 281] on span "Submit" at bounding box center [182, 285] width 29 height 15
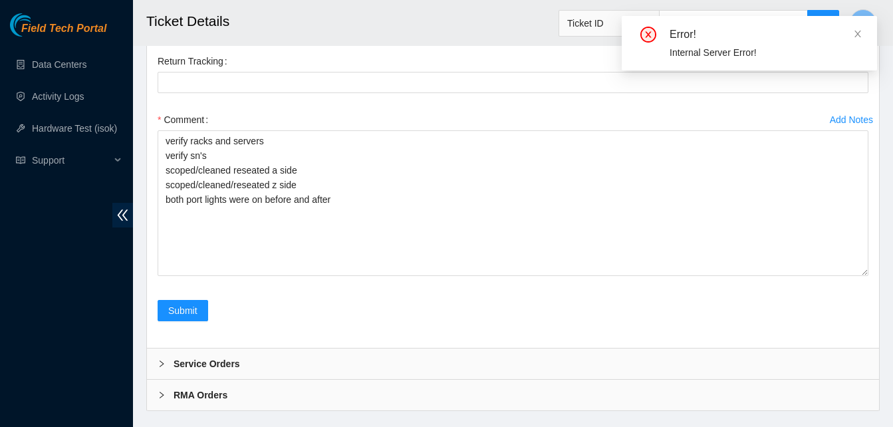
scroll to position [1778, 0]
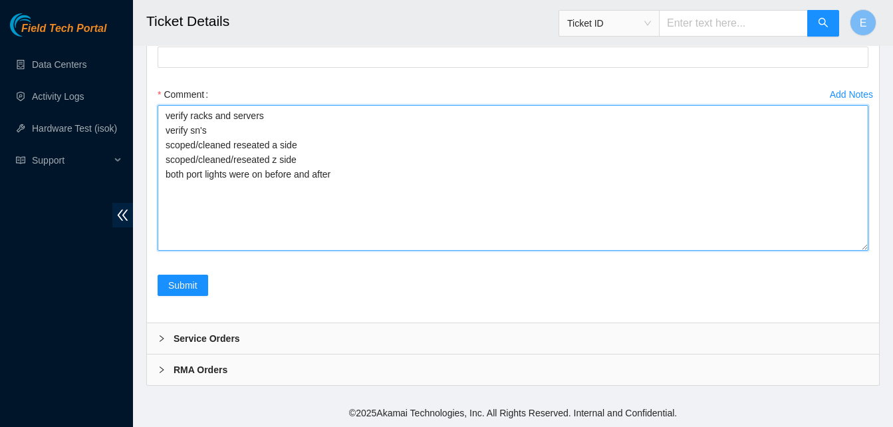
drag, startPoint x: 168, startPoint y: 110, endPoint x: 337, endPoint y: 197, distance: 190.1
click at [337, 197] on textarea "verify racks and servers verify sn's scoped/cleaned reseated a side scoped/clea…" at bounding box center [513, 178] width 711 height 146
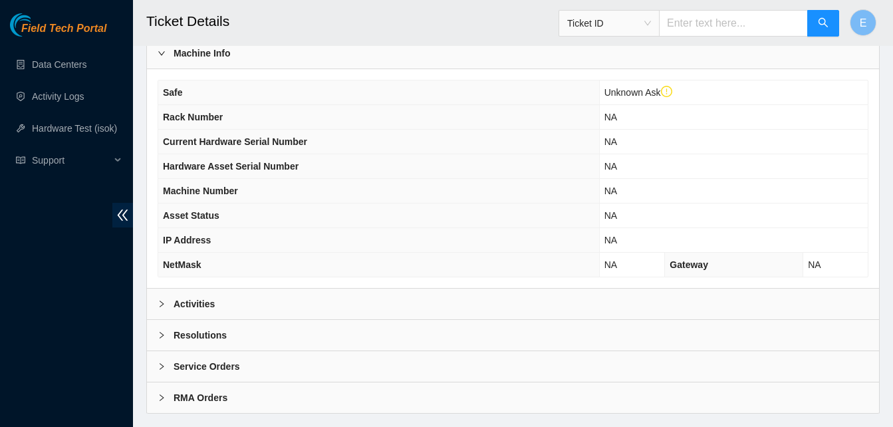
scroll to position [501, 0]
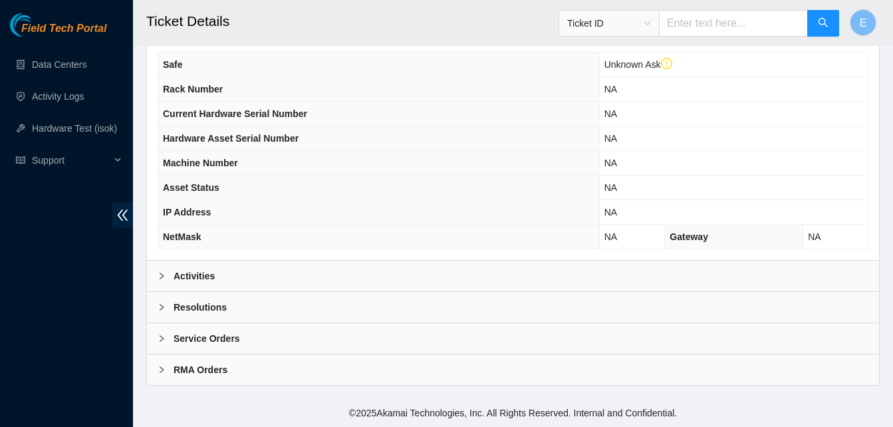
click at [202, 303] on b "Resolutions" at bounding box center [200, 307] width 53 height 15
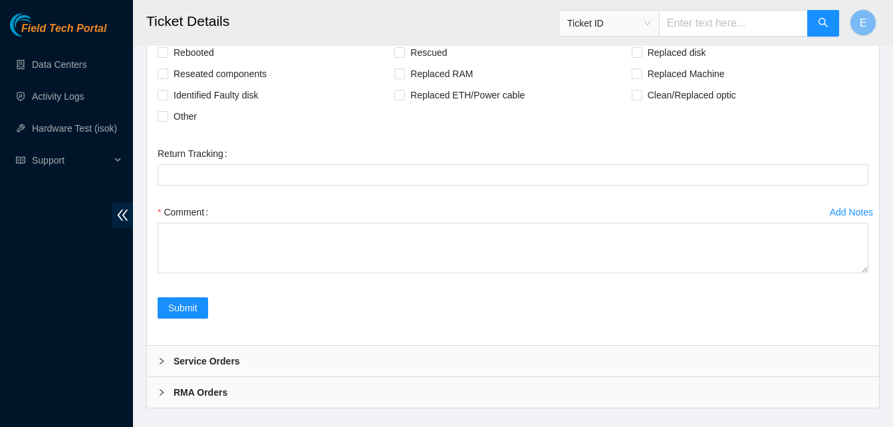
scroll to position [816, 0]
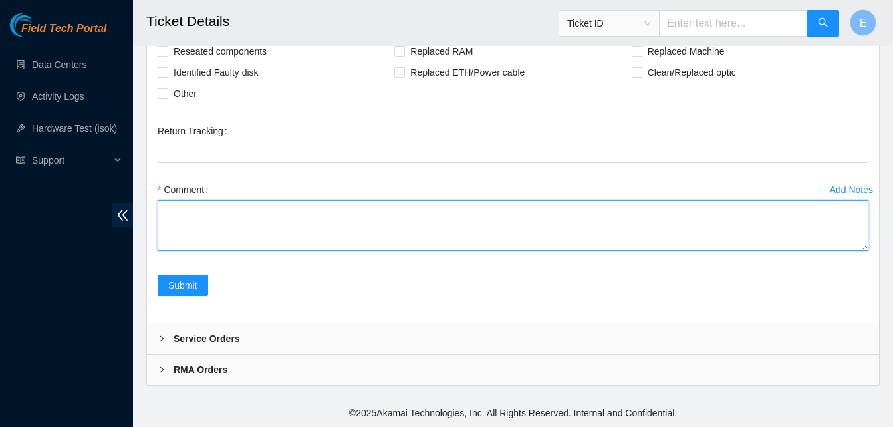
click at [183, 219] on textarea "Comment" at bounding box center [513, 225] width 711 height 51
paste textarea "verify racks and servers verify sn's scoped/cleaned reseated a side scoped/clea…"
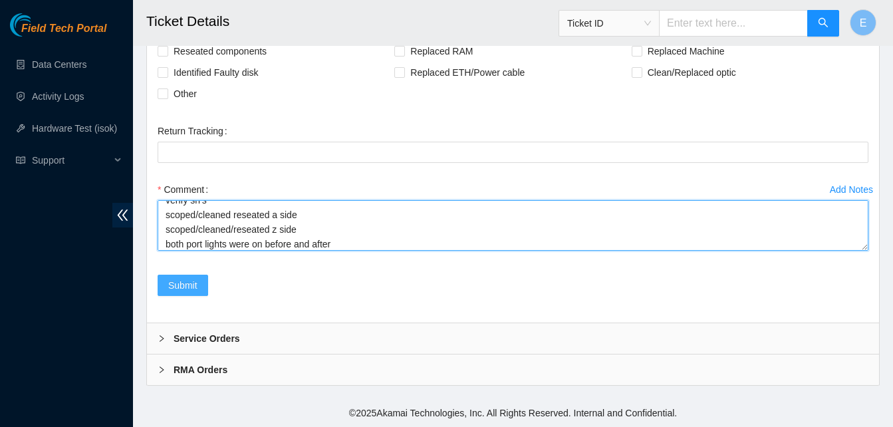
type textarea "verify racks and servers verify sn's scoped/cleaned reseated a side scoped/clea…"
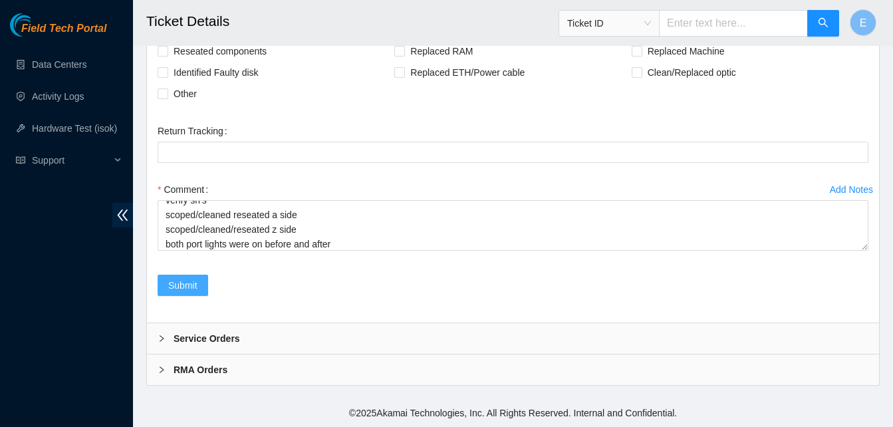
click at [186, 283] on span "Submit" at bounding box center [182, 285] width 29 height 15
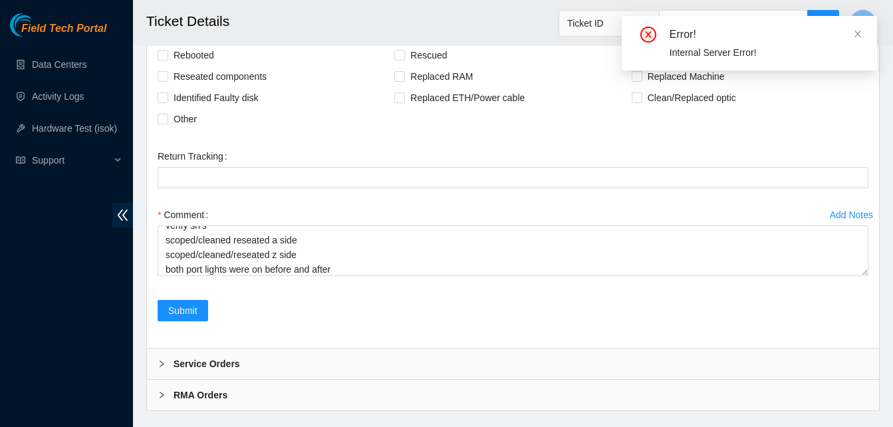
scroll to position [841, 0]
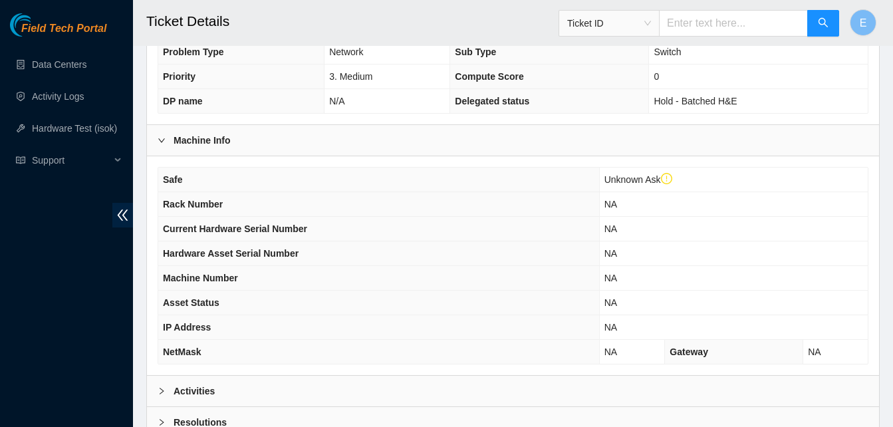
scroll to position [501, 0]
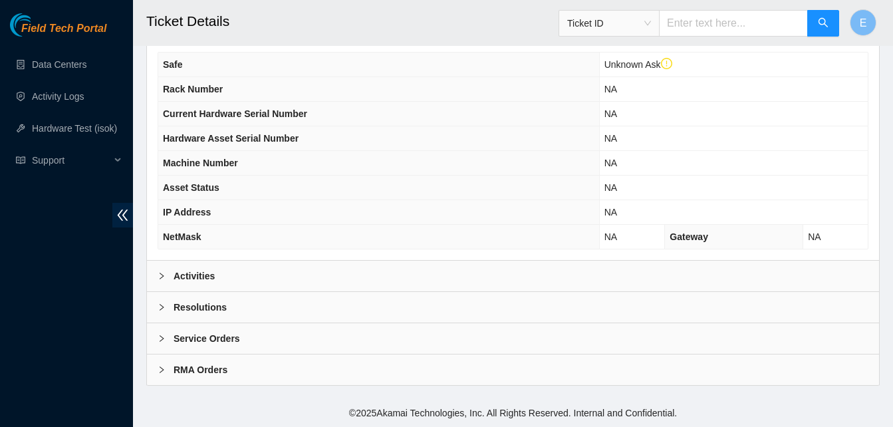
click at [214, 311] on b "Resolutions" at bounding box center [200, 307] width 53 height 15
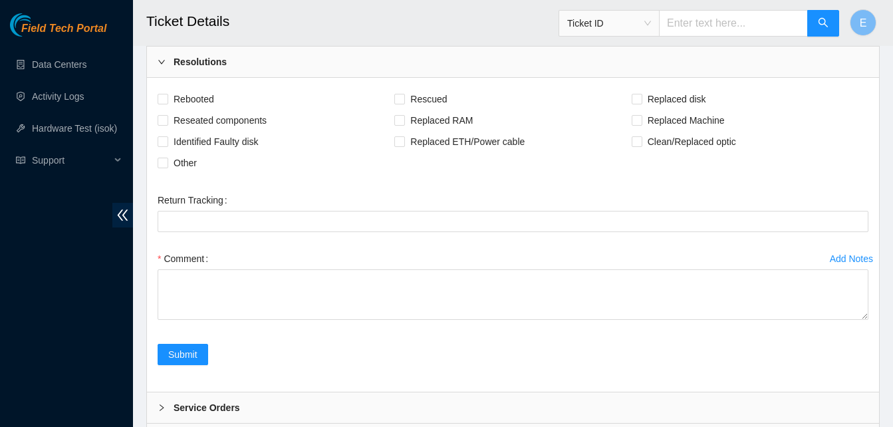
scroll to position [816, 0]
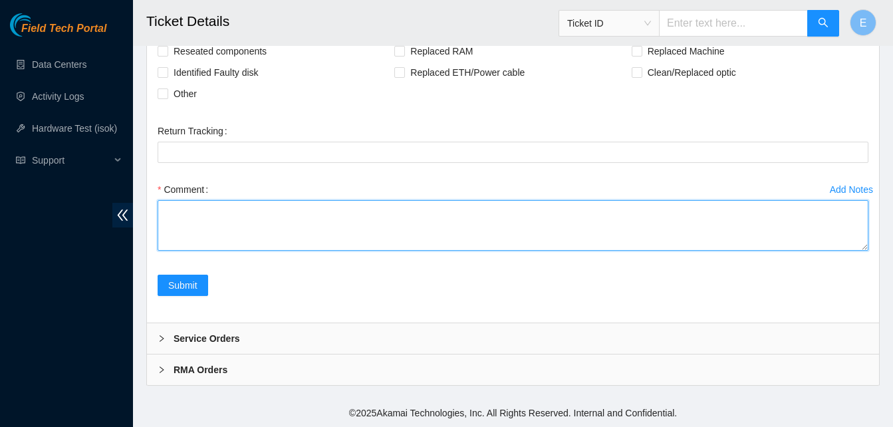
click at [194, 219] on textarea "Comment" at bounding box center [513, 225] width 711 height 51
paste textarea "verify racks and servers verify sn's scoped/cleaned reseated a side scoped/clea…"
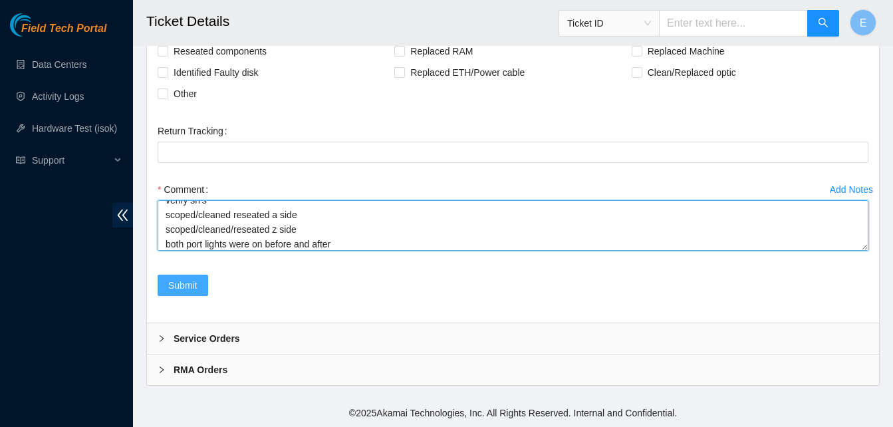
type textarea "verify racks and servers verify sn's scoped/cleaned reseated a side scoped/clea…"
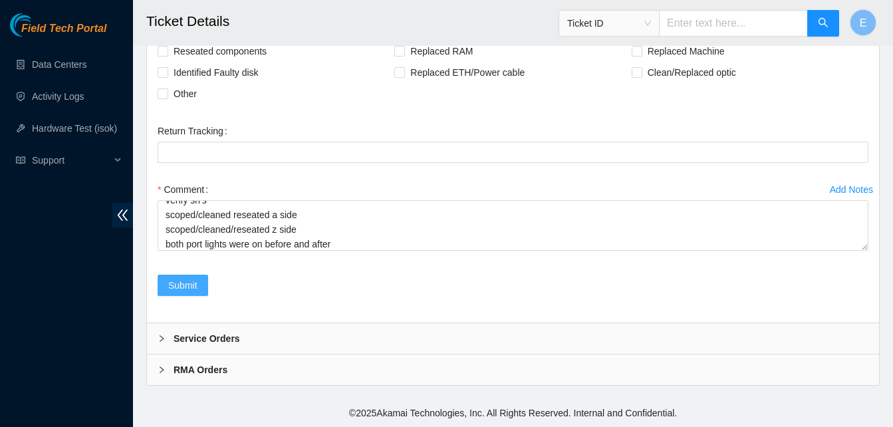
click at [192, 290] on span "Submit" at bounding box center [182, 285] width 29 height 15
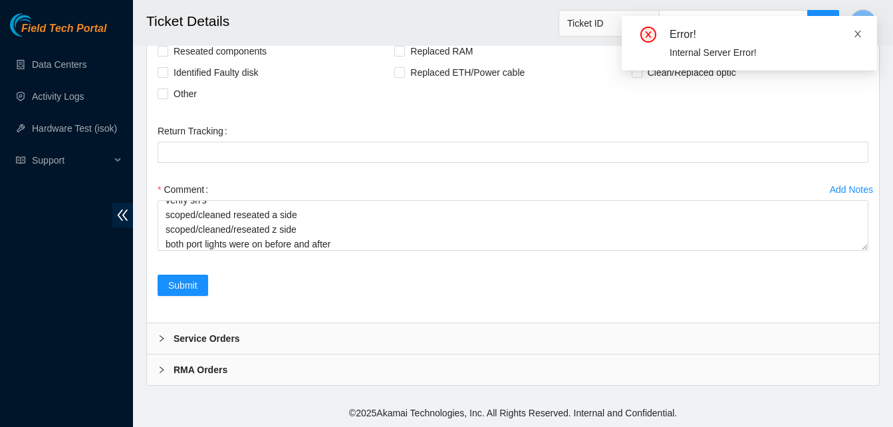
click at [860, 29] on icon "close" at bounding box center [858, 33] width 9 height 9
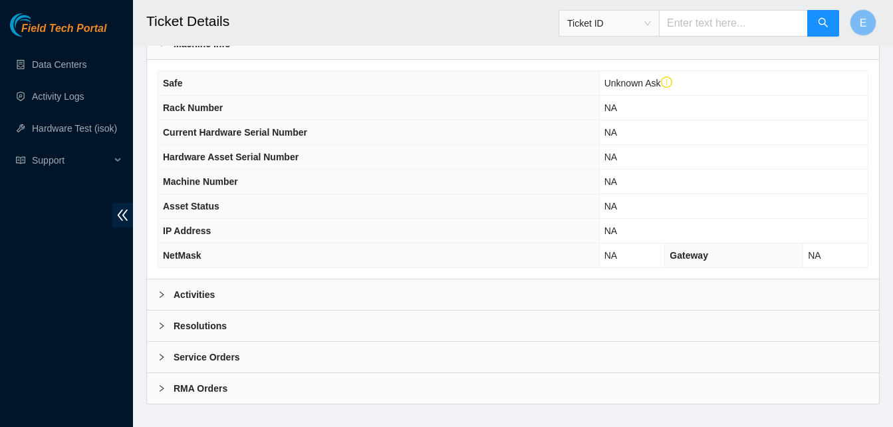
scroll to position [501, 0]
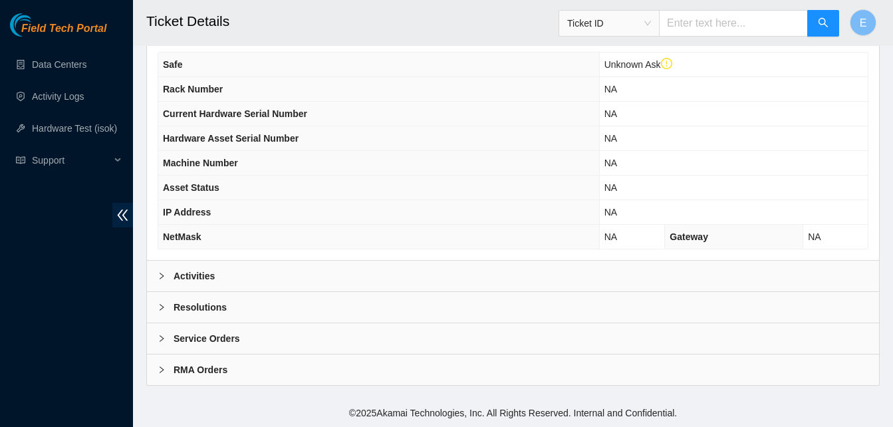
click at [199, 308] on b "Resolutions" at bounding box center [200, 307] width 53 height 15
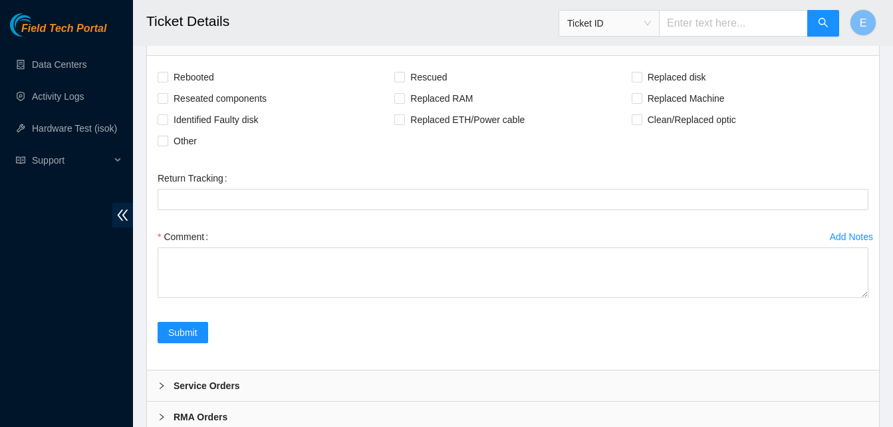
scroll to position [816, 0]
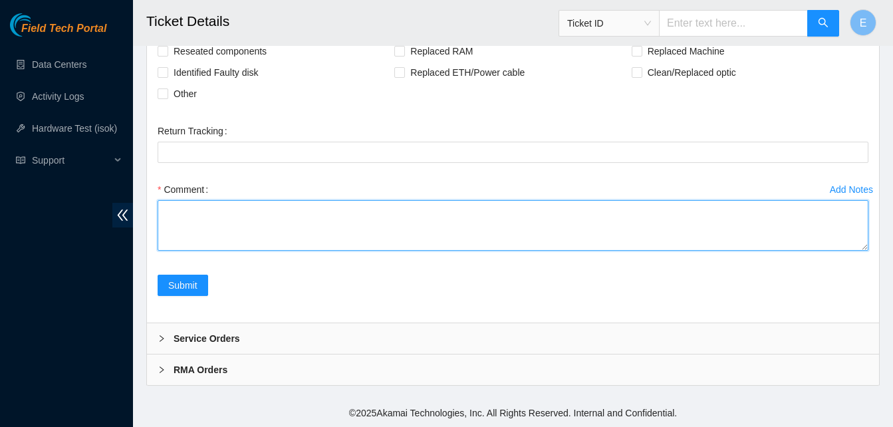
click at [199, 236] on textarea "Comment" at bounding box center [513, 225] width 711 height 51
paste textarea "verify racks and servers verify sn's scoped/cleaned reseated a side scoped/clea…"
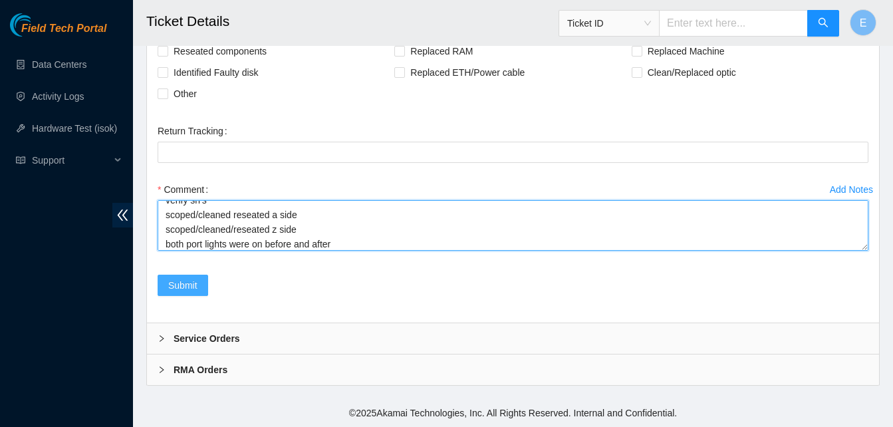
type textarea "verify racks and servers verify sn's scoped/cleaned reseated a side scoped/clea…"
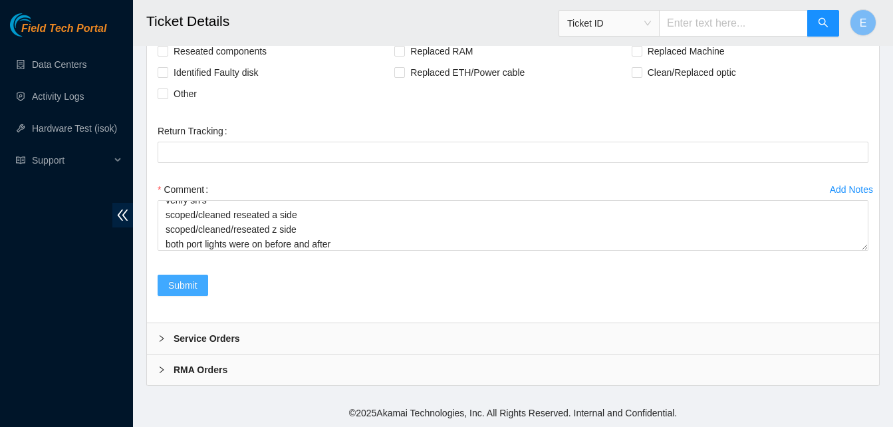
click at [192, 285] on span "Submit" at bounding box center [182, 285] width 29 height 15
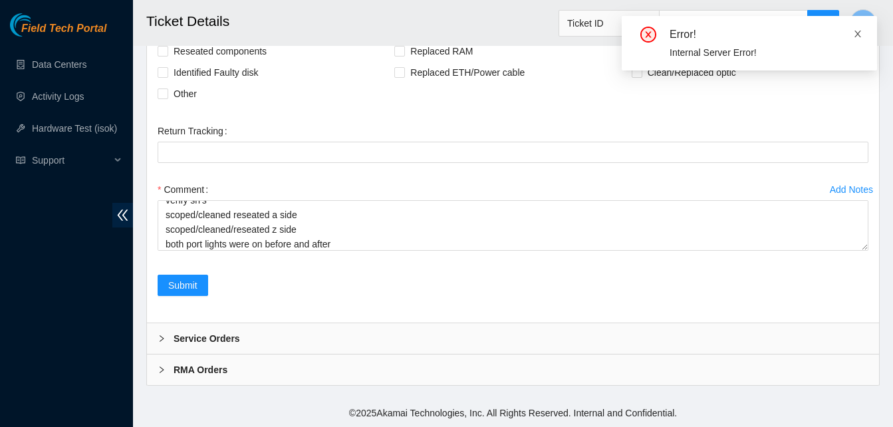
click at [857, 35] on icon "close" at bounding box center [858, 33] width 9 height 9
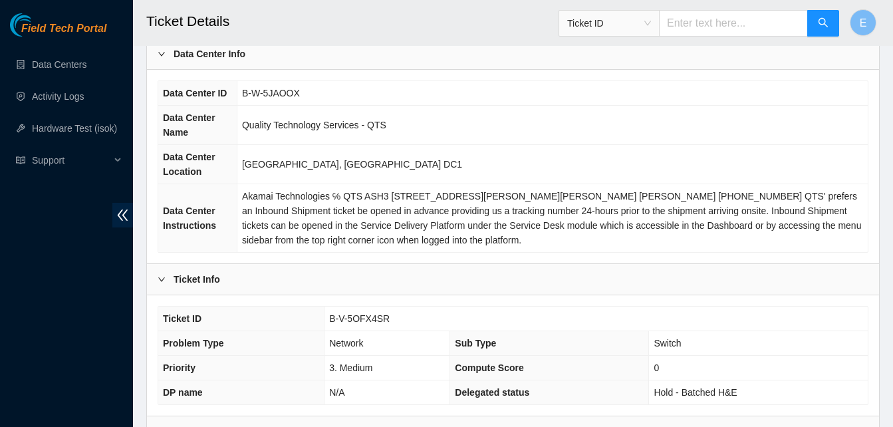
scroll to position [120, 0]
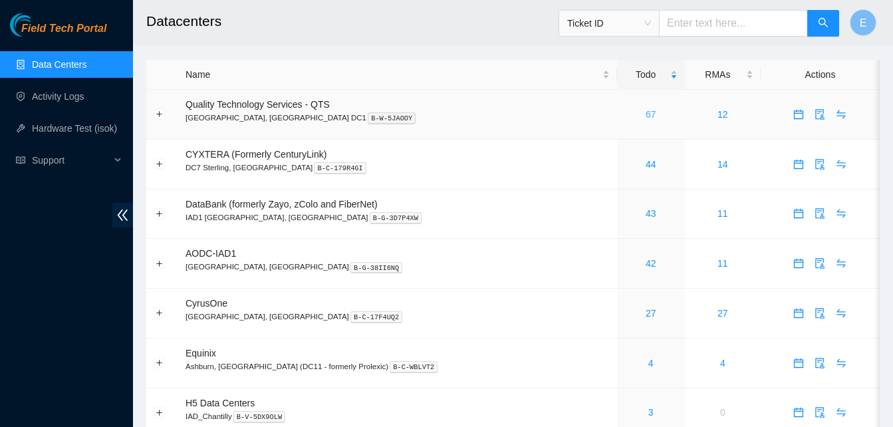
click at [646, 117] on link "67" at bounding box center [651, 114] width 11 height 11
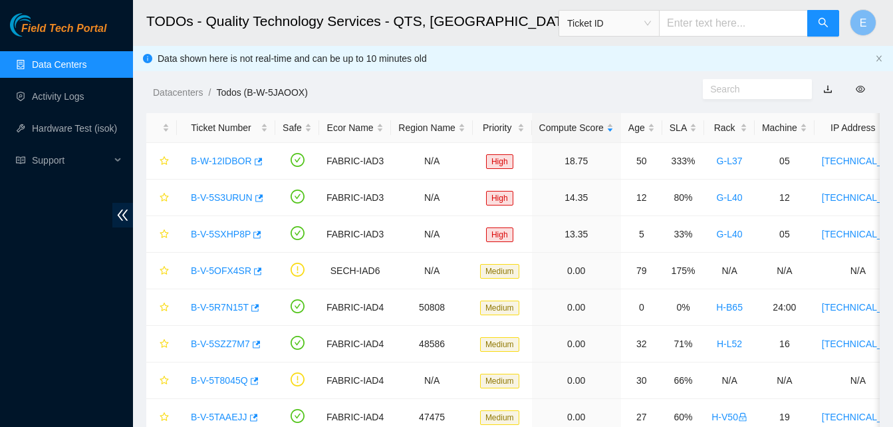
click at [717, 31] on input "text" at bounding box center [733, 23] width 149 height 27
type input "B-W-5JAOOX"
click at [817, 24] on button "button" at bounding box center [824, 23] width 32 height 27
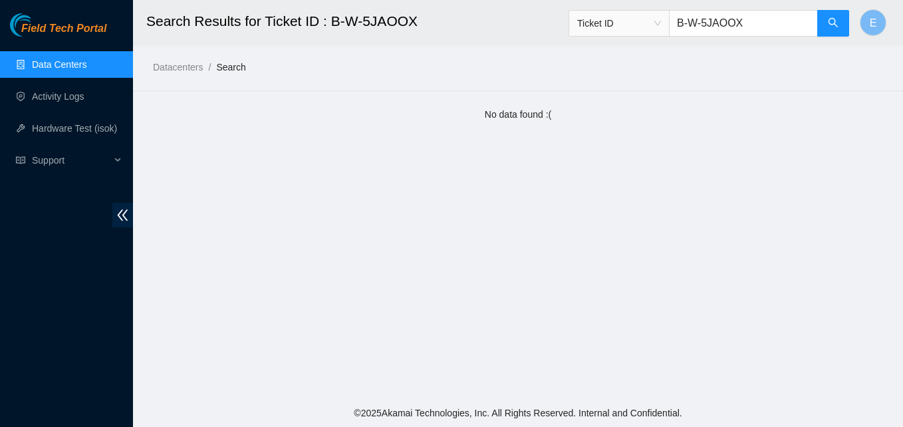
click at [742, 23] on input "B-W-5JAOOX" at bounding box center [743, 23] width 149 height 27
click at [842, 23] on button "button" at bounding box center [834, 23] width 32 height 27
click at [831, 25] on icon "search" at bounding box center [833, 22] width 9 height 9
type input "B-W-5JA00X"
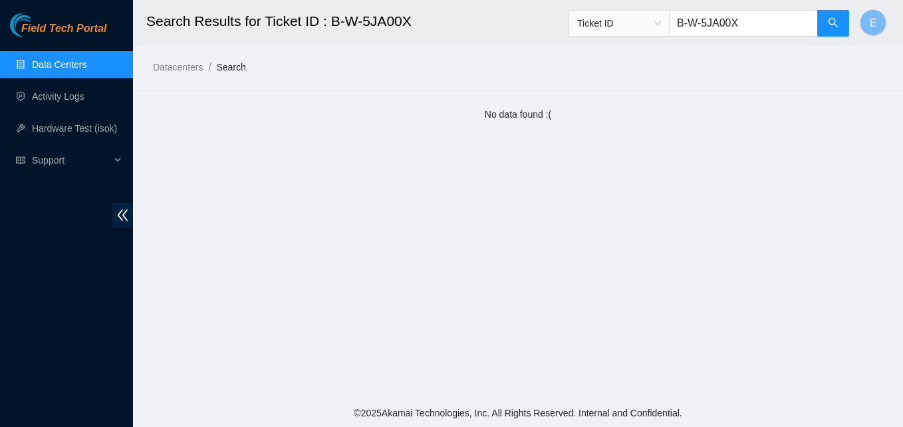
click at [68, 61] on link "Data Centers" at bounding box center [59, 64] width 55 height 11
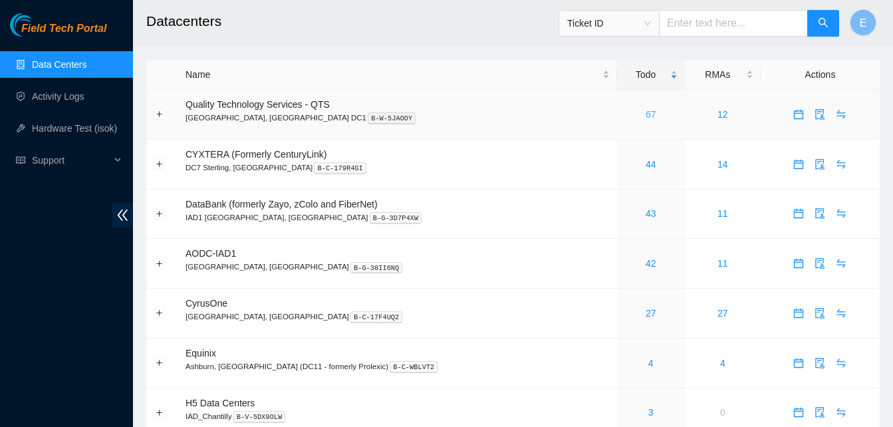
click at [646, 113] on link "67" at bounding box center [651, 114] width 11 height 11
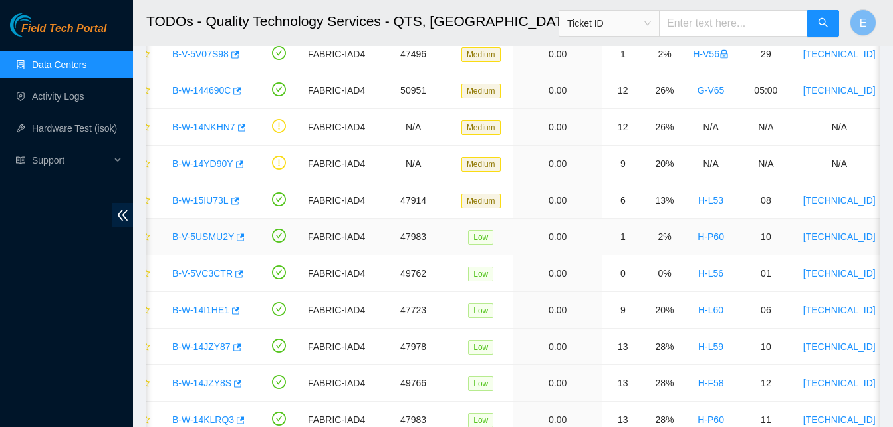
scroll to position [546, 0]
click at [717, 35] on input "text" at bounding box center [733, 23] width 149 height 27
click at [712, 22] on input "B-W-%JAOOX" at bounding box center [733, 23] width 149 height 27
type input "B-W-5JAOOX"
click at [826, 23] on icon "search" at bounding box center [823, 22] width 9 height 9
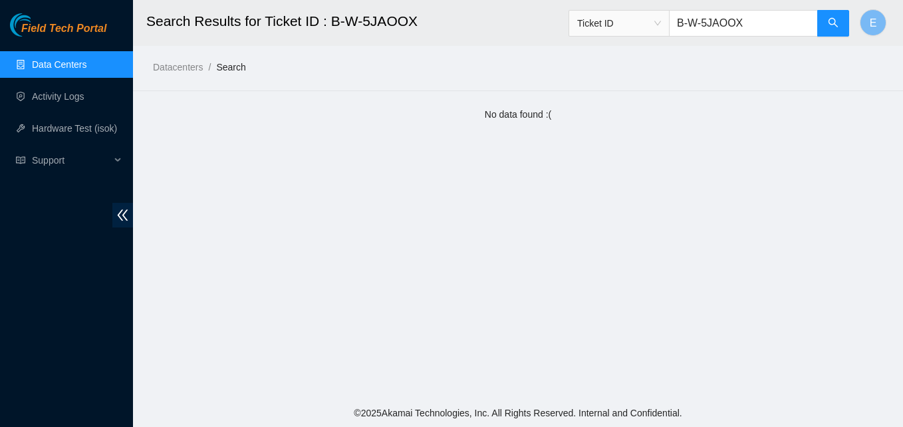
click at [779, 23] on input "B-W-5JAOOX" at bounding box center [743, 23] width 149 height 27
type input "B-V-5OFX4SR"
click at [842, 19] on button "button" at bounding box center [834, 23] width 32 height 27
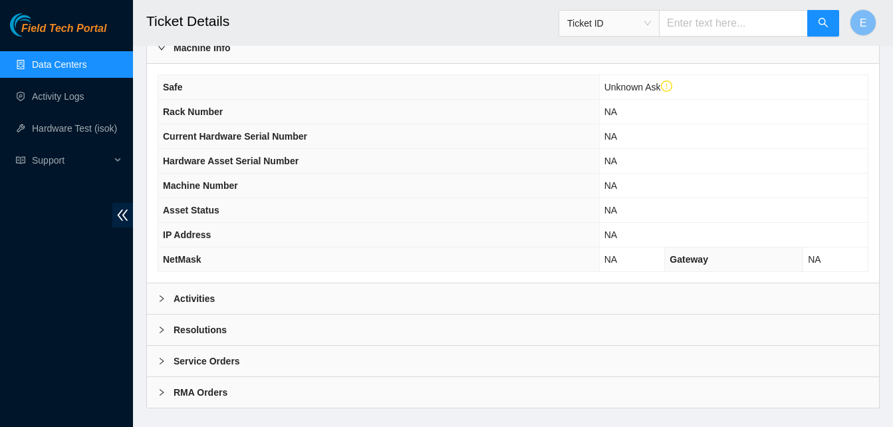
scroll to position [501, 0]
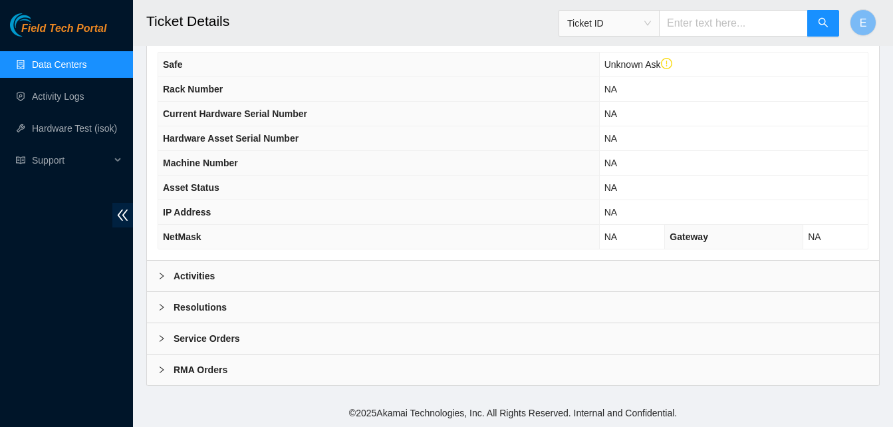
click at [179, 307] on b "Resolutions" at bounding box center [200, 307] width 53 height 15
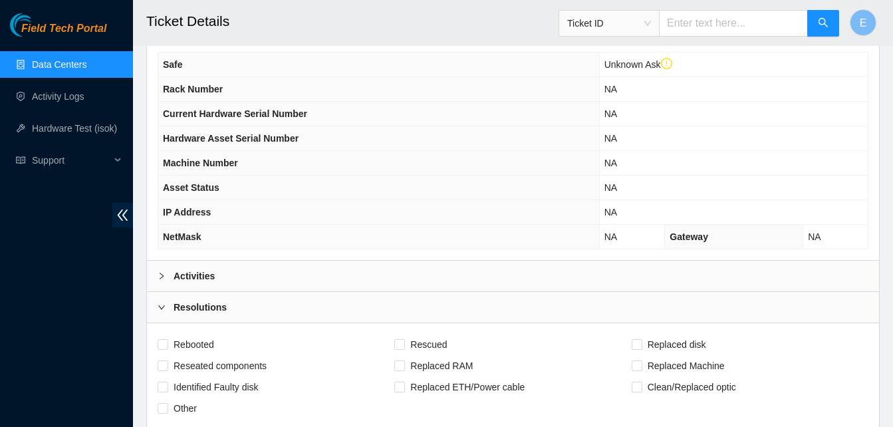
scroll to position [816, 0]
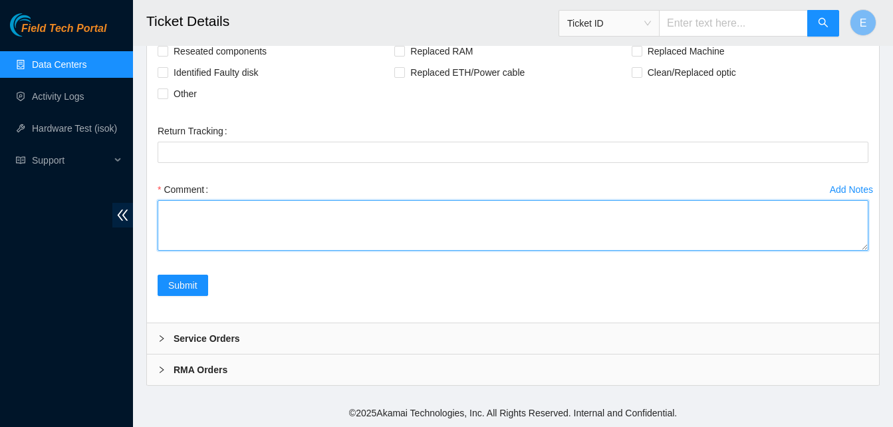
click at [211, 227] on textarea "Comment" at bounding box center [513, 225] width 711 height 51
paste textarea "verify racks and servers verify sn's scoped/cleaned reseated a side scoped/clea…"
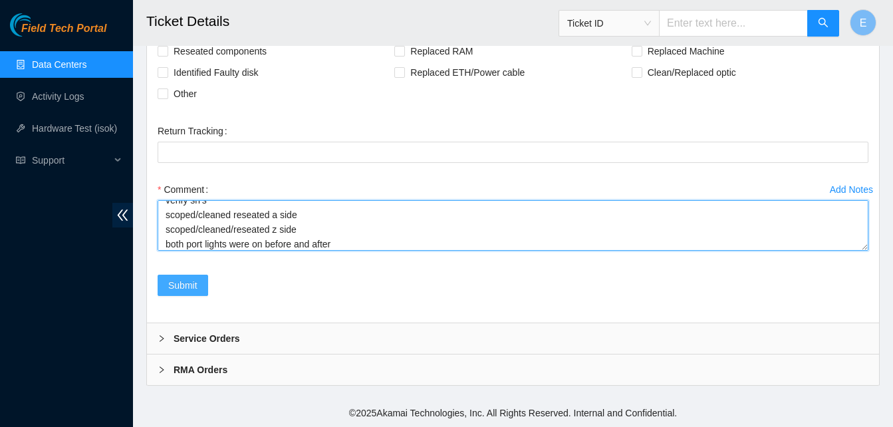
type textarea "verify racks and servers verify sn's scoped/cleaned reseated a side scoped/clea…"
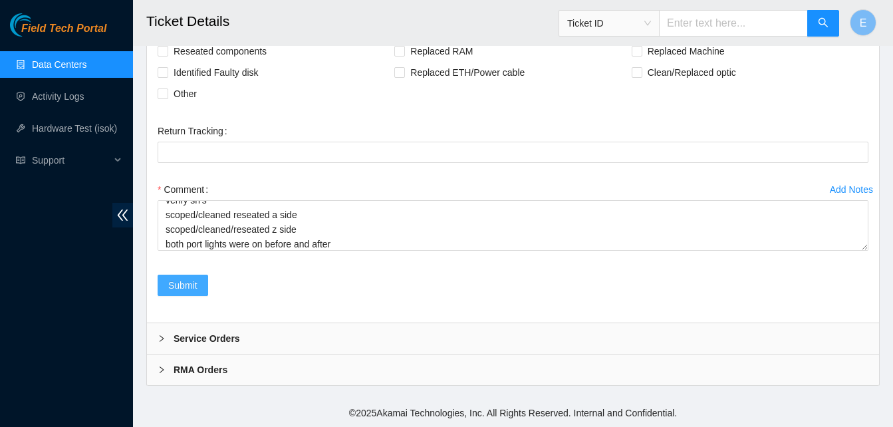
click at [182, 289] on span "Submit" at bounding box center [182, 285] width 29 height 15
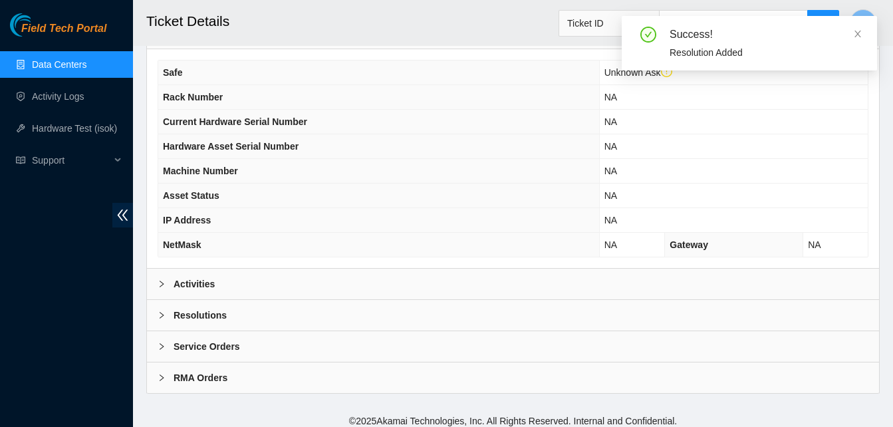
scroll to position [501, 0]
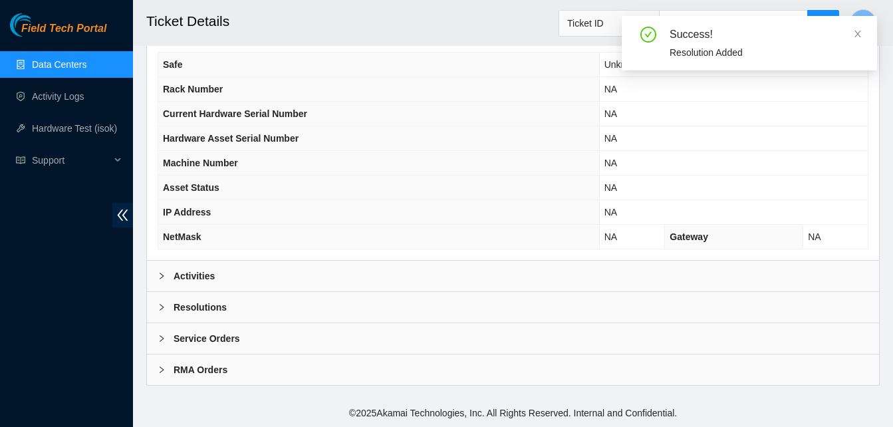
click at [209, 277] on b "Activities" at bounding box center [194, 276] width 41 height 15
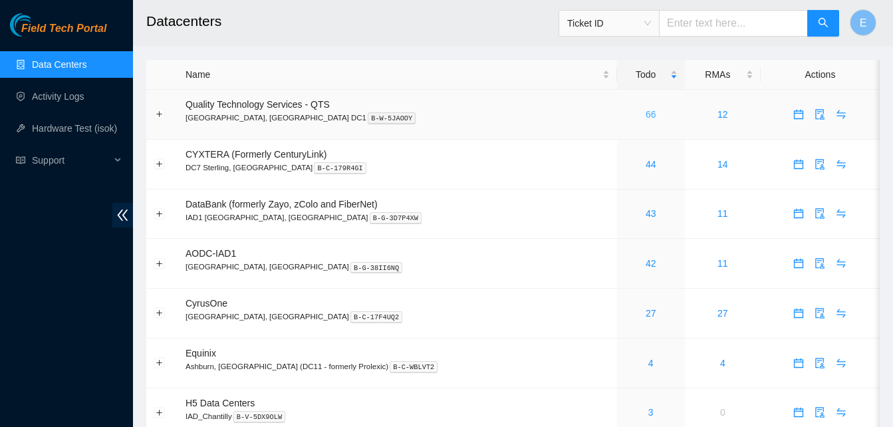
click at [646, 116] on link "66" at bounding box center [651, 114] width 11 height 11
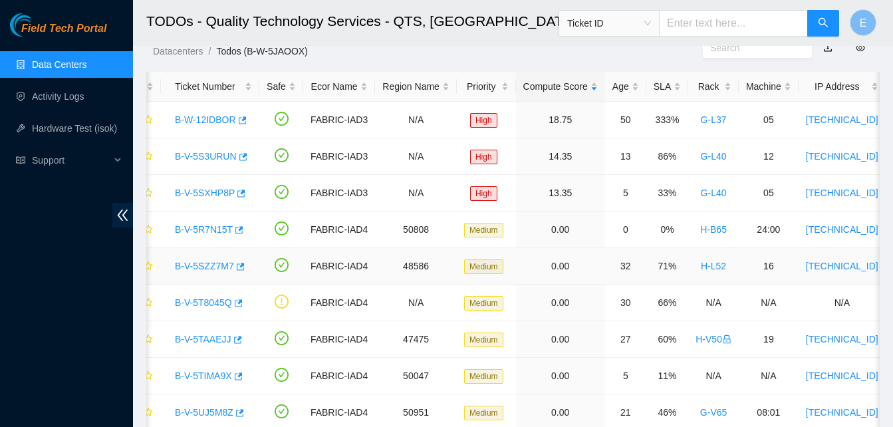
scroll to position [21, 0]
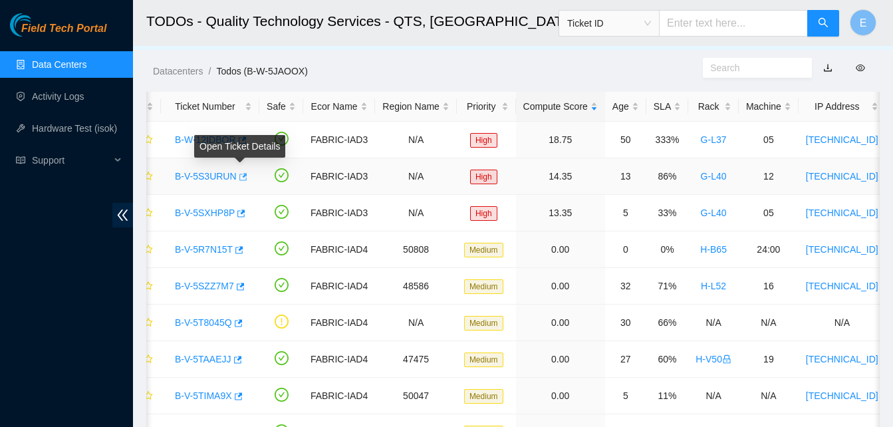
click at [238, 176] on icon "button" at bounding box center [242, 176] width 9 height 9
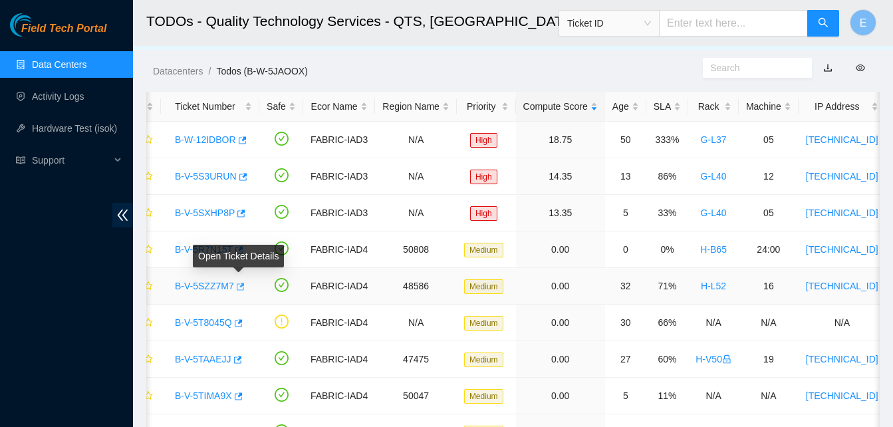
click at [238, 284] on icon "button" at bounding box center [241, 286] width 8 height 7
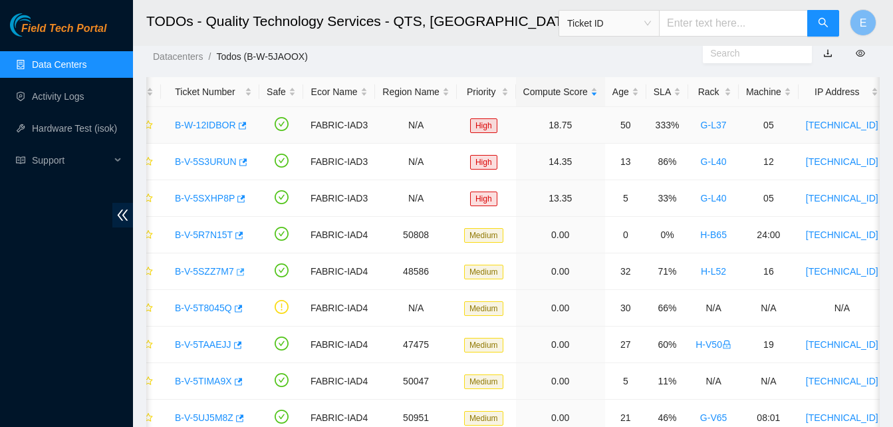
scroll to position [55, 0]
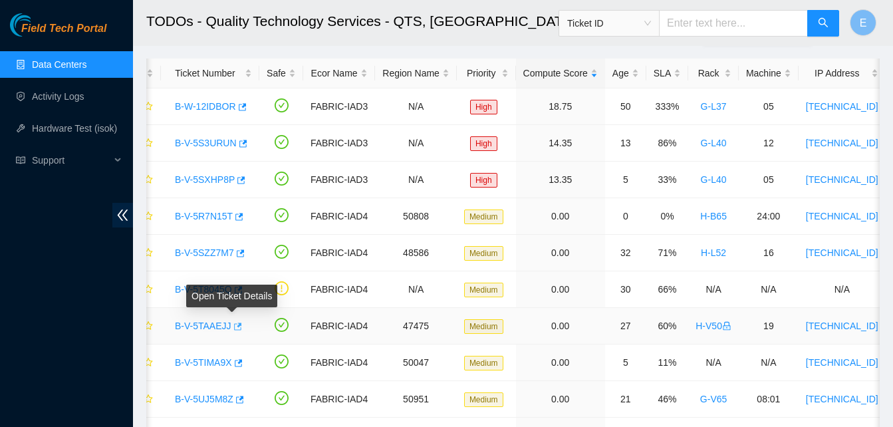
click at [233, 328] on icon "button" at bounding box center [236, 326] width 9 height 9
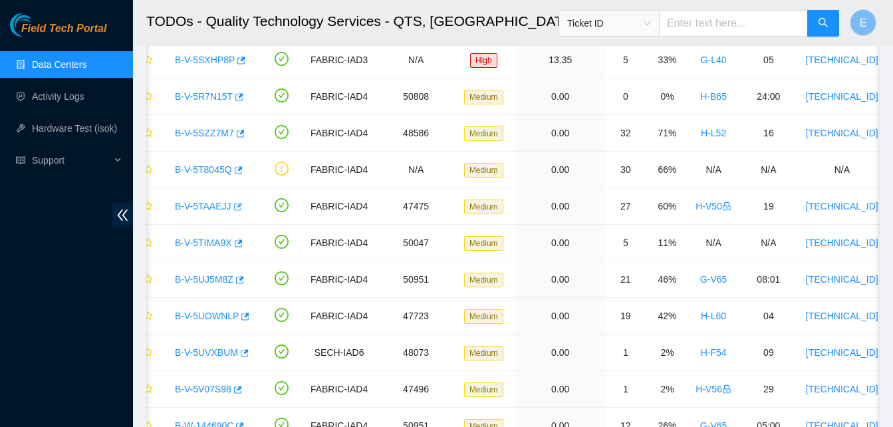
scroll to position [175, 0]
click at [239, 278] on icon "button" at bounding box center [240, 278] width 8 height 7
click at [79, 128] on link "Hardware Test (isok)" at bounding box center [74, 128] width 85 height 11
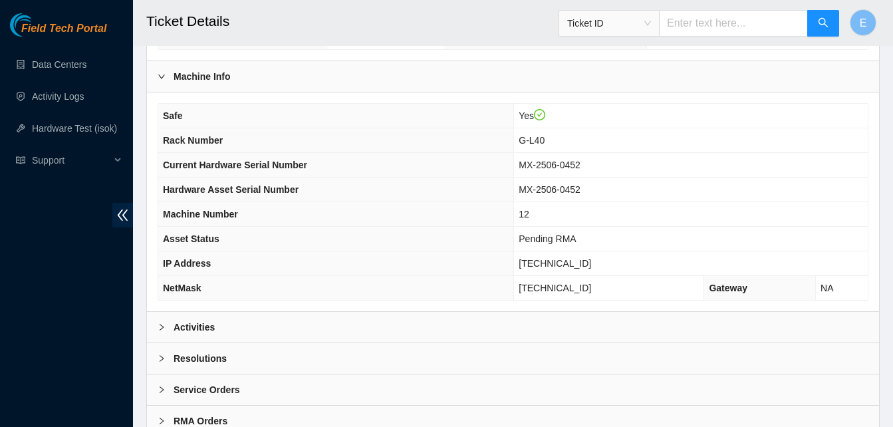
scroll to position [476, 0]
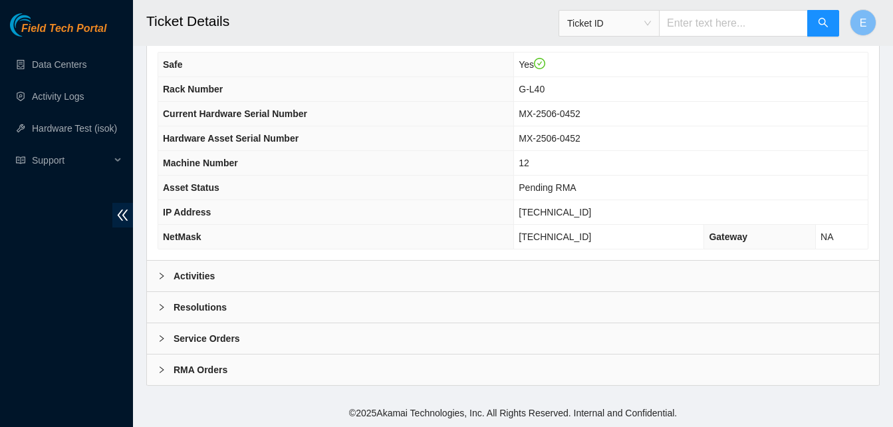
click at [192, 275] on b "Activities" at bounding box center [194, 276] width 41 height 15
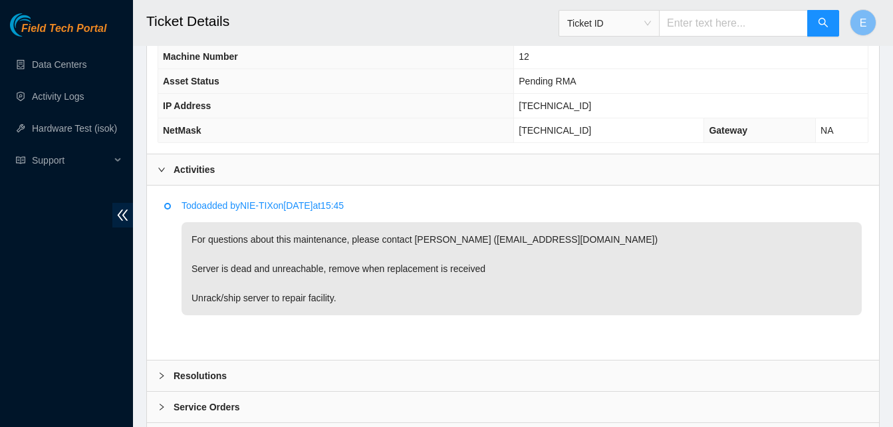
scroll to position [583, 0]
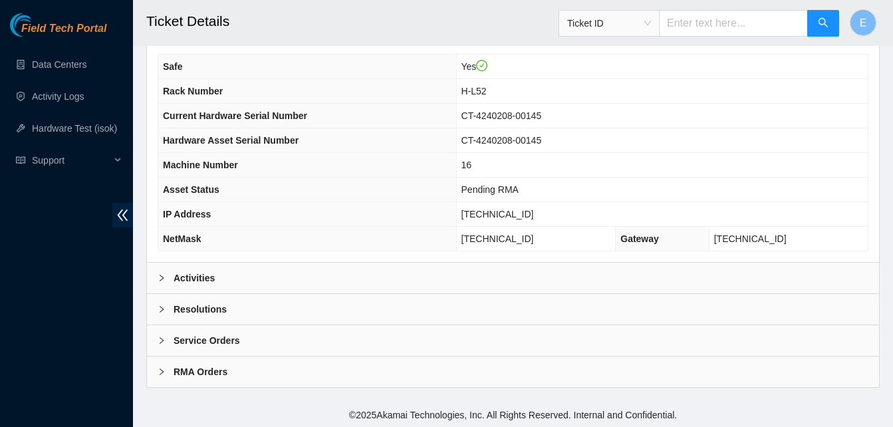
scroll to position [476, 0]
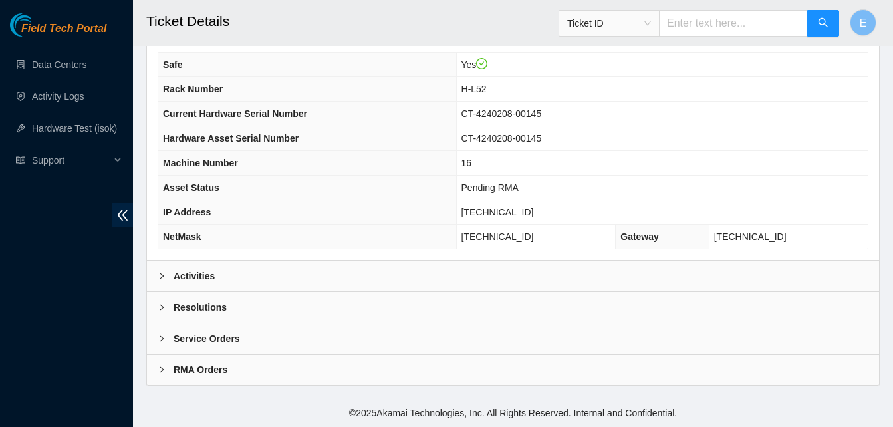
click at [197, 276] on b "Activities" at bounding box center [194, 276] width 41 height 15
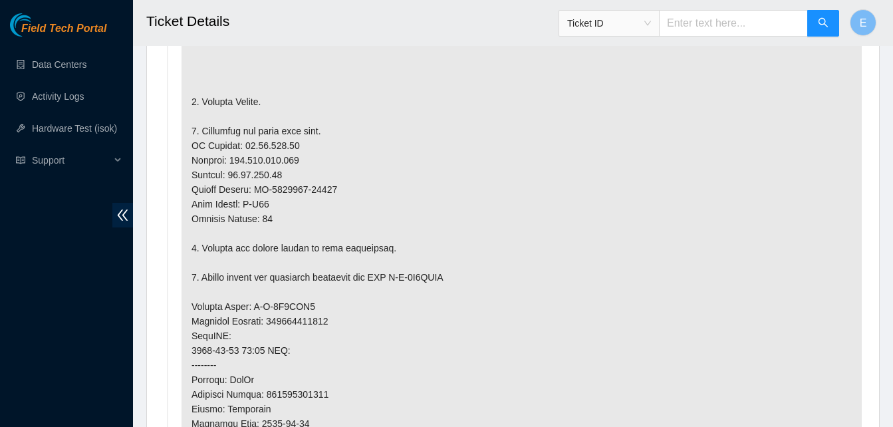
scroll to position [905, 0]
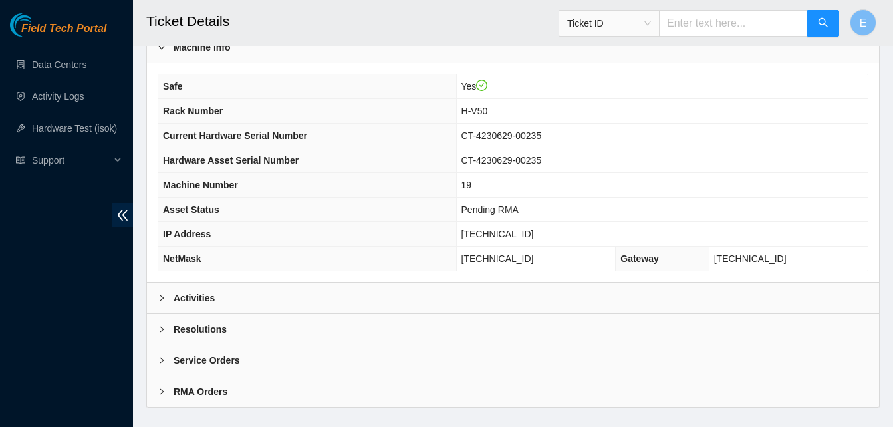
scroll to position [476, 0]
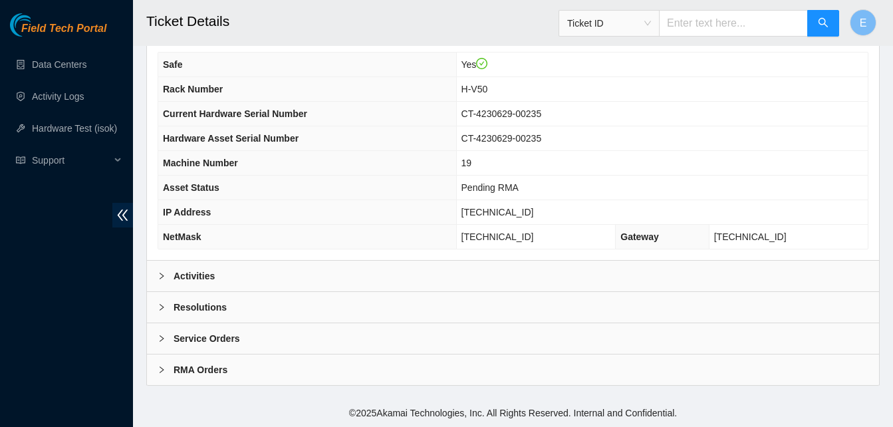
click at [188, 275] on b "Activities" at bounding box center [194, 276] width 41 height 15
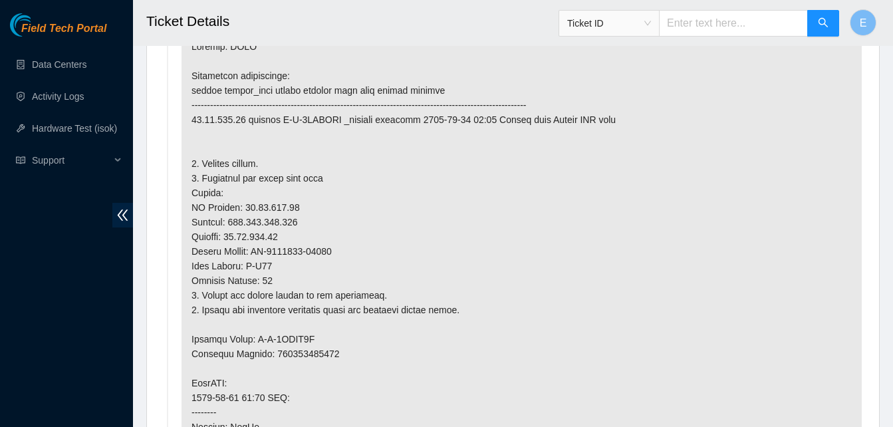
scroll to position [776, 0]
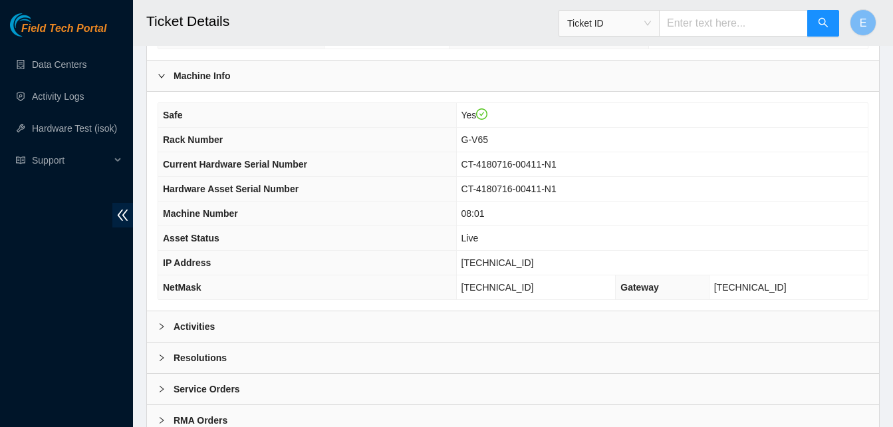
scroll to position [476, 0]
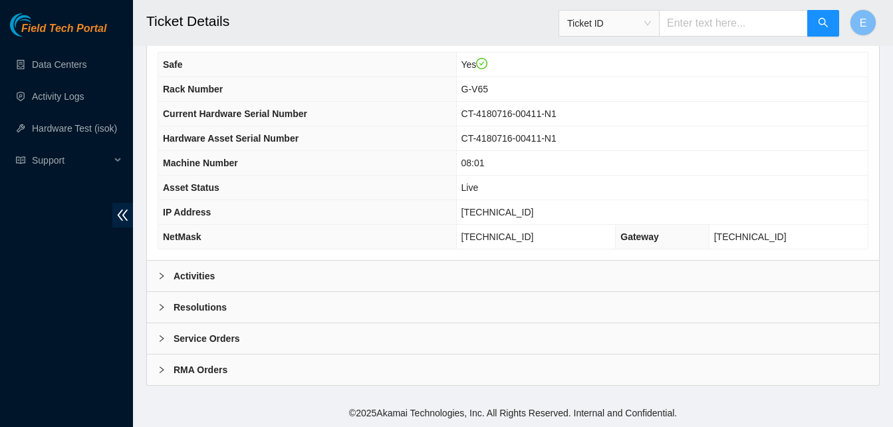
click at [206, 279] on b "Activities" at bounding box center [194, 276] width 41 height 15
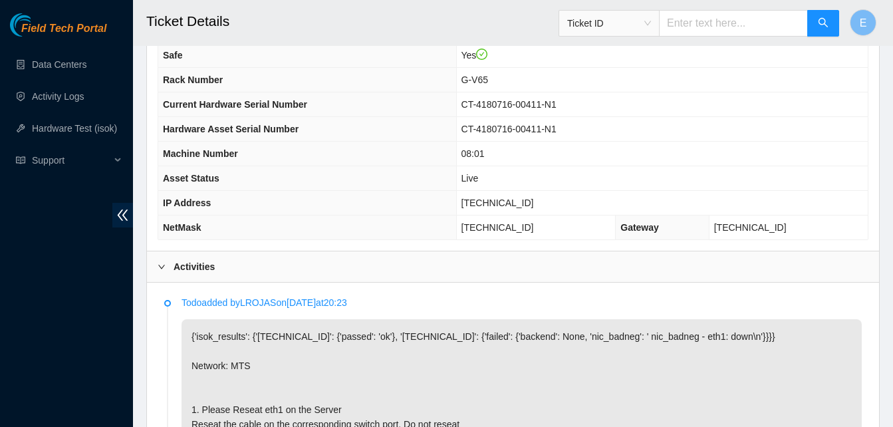
scroll to position [484, 0]
drag, startPoint x: 480, startPoint y: 204, endPoint x: 540, endPoint y: 205, distance: 59.9
click at [540, 205] on td "[TECHNICAL_ID]" at bounding box center [662, 204] width 412 height 25
copy span "[TECHNICAL_ID]"
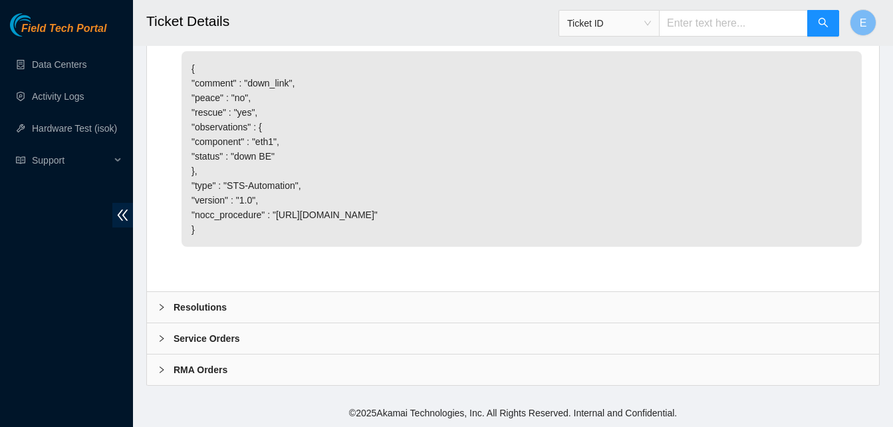
scroll to position [1244, 0]
click at [216, 303] on b "Resolutions" at bounding box center [200, 307] width 53 height 15
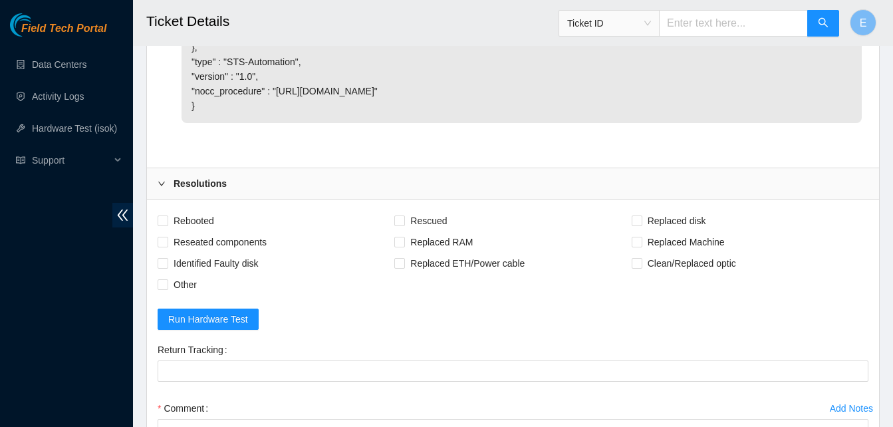
scroll to position [1325, 0]
click at [164, 245] on input "Reseated components" at bounding box center [162, 240] width 9 height 9
checkbox input "true"
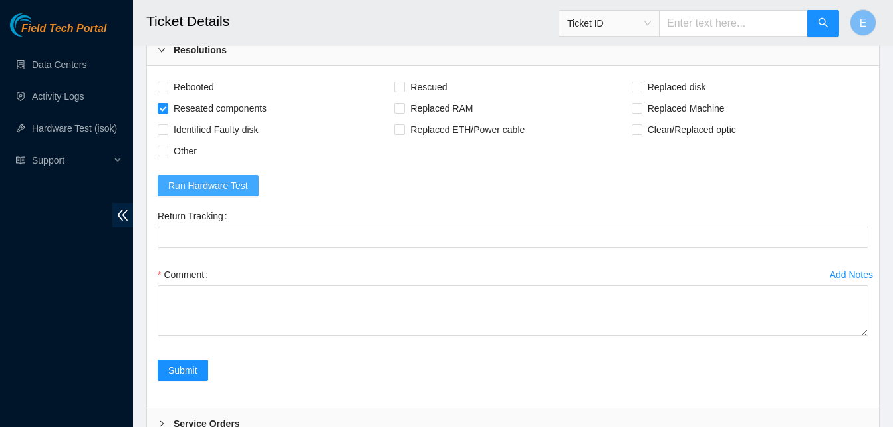
scroll to position [1458, 0]
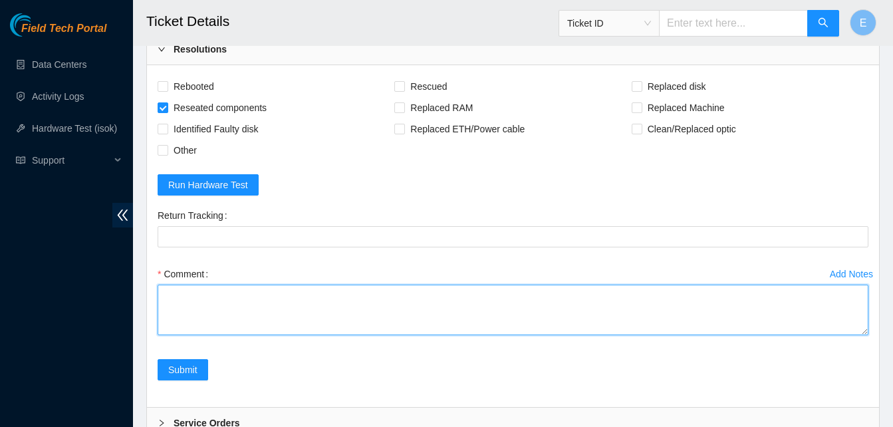
click at [208, 335] on textarea "Comment" at bounding box center [513, 310] width 711 height 51
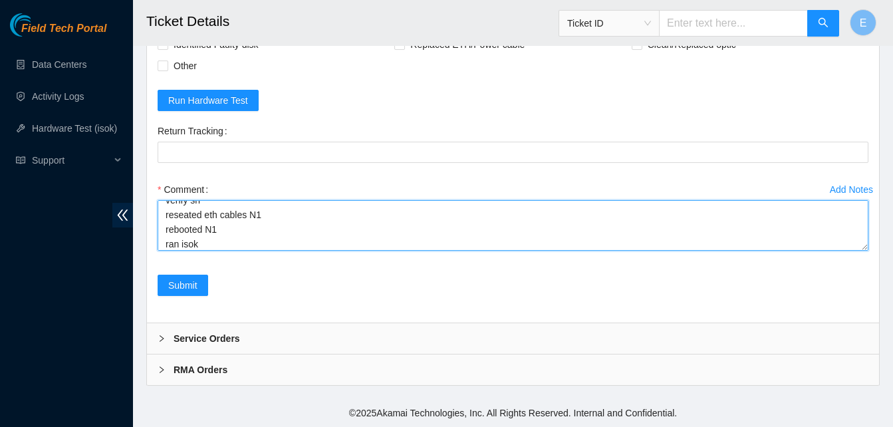
scroll to position [40, 0]
paste textarea "334626 10-09-2025 12:21:18 23.213.24.147 COMPLETE Result Detail Message Ticket …"
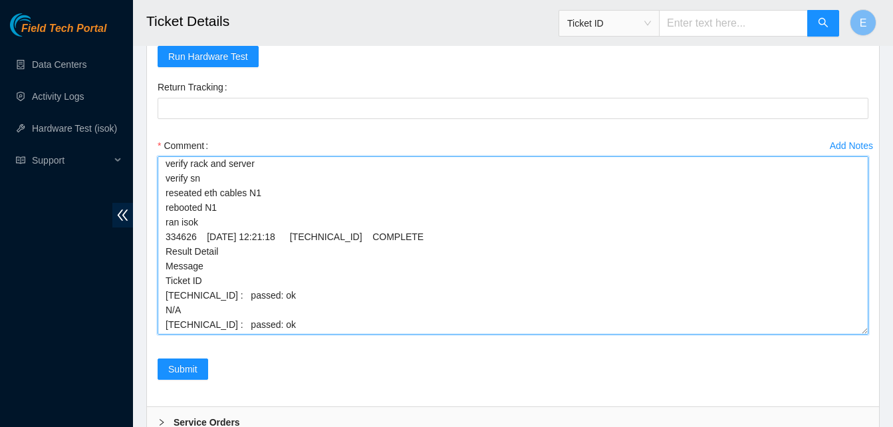
scroll to position [0, 0]
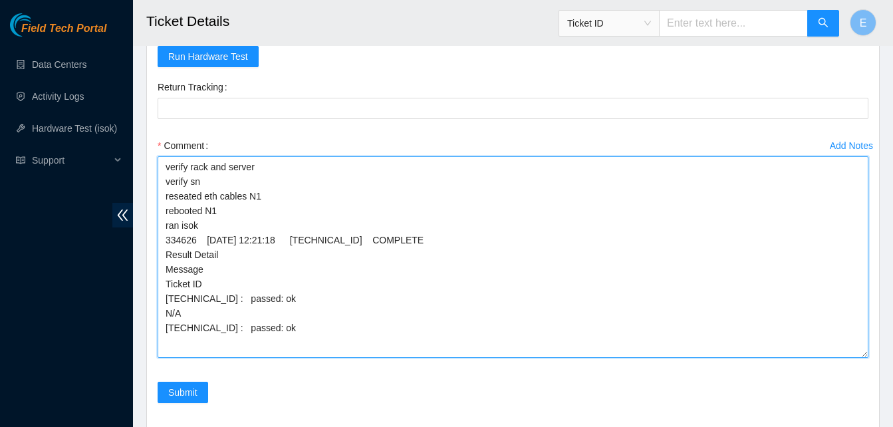
drag, startPoint x: 862, startPoint y: 245, endPoint x: 858, endPoint y: 420, distance: 175.0
click at [858, 358] on textarea "verify rack and server verify sn reseated eth cables N1 rebooted N1 ran isok 33…" at bounding box center [513, 257] width 711 height 202
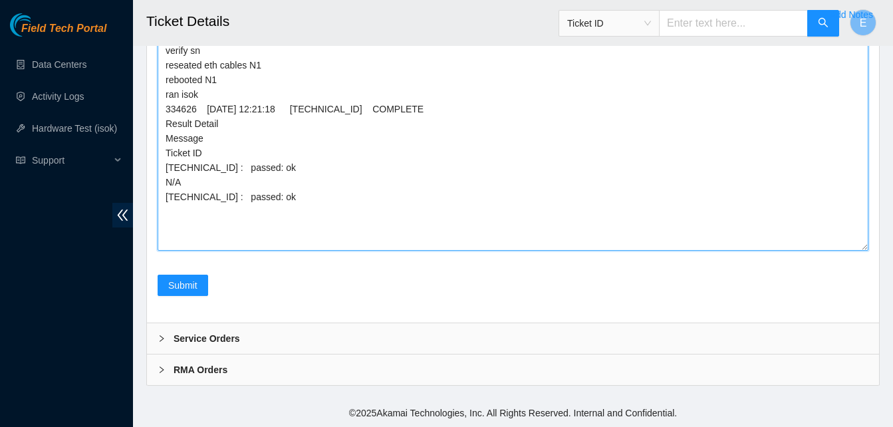
scroll to position [1750, 0]
type textarea "verify rack and server verify sn reseated eth cables N1 rebooted N1 ran isok 33…"
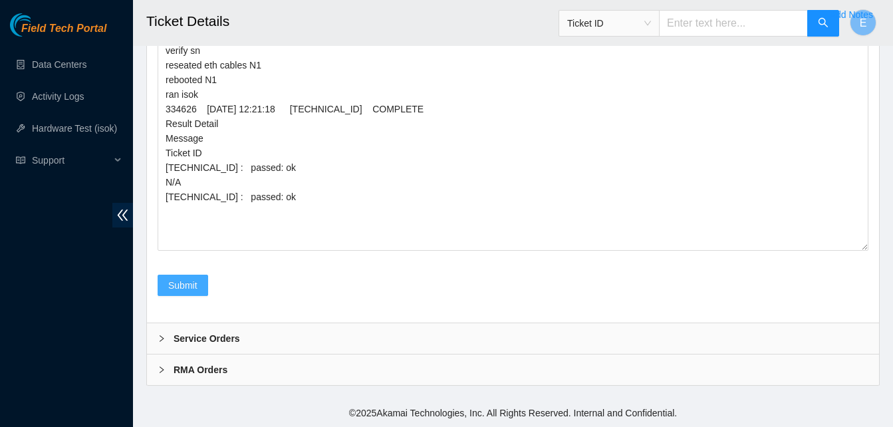
click at [171, 289] on span "Submit" at bounding box center [182, 285] width 29 height 15
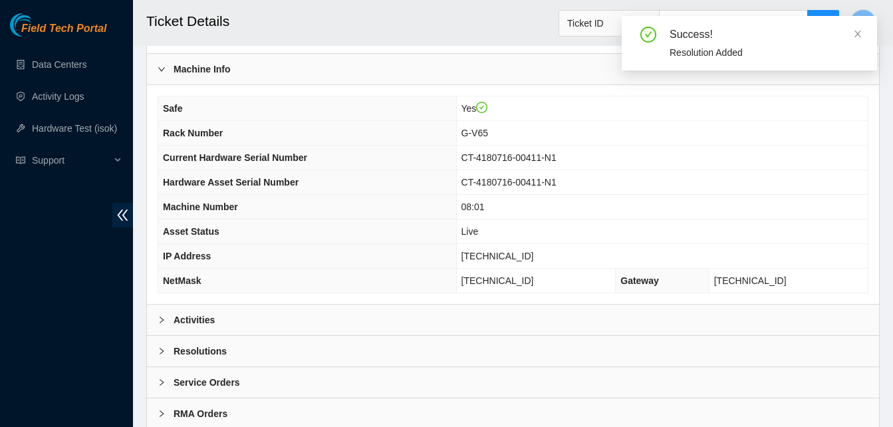
scroll to position [476, 0]
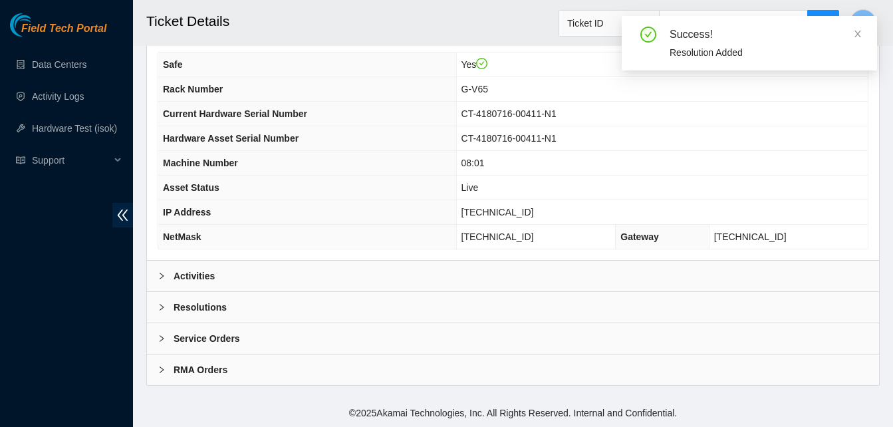
click at [202, 274] on b "Activities" at bounding box center [194, 276] width 41 height 15
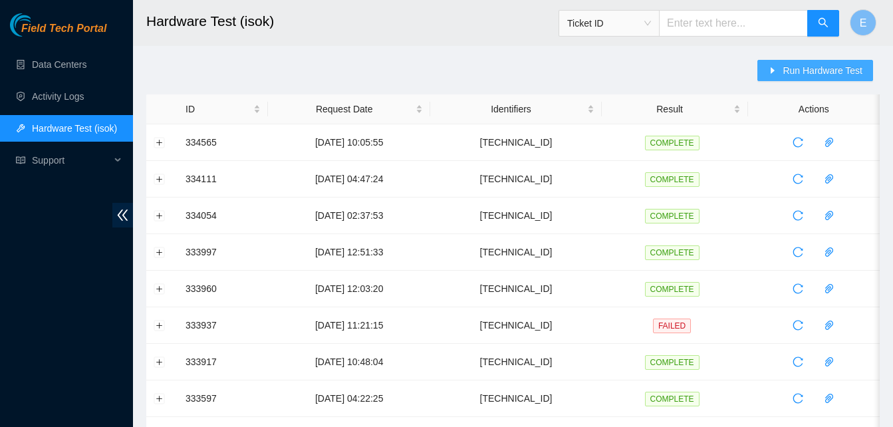
click at [778, 66] on icon "caret-right" at bounding box center [772, 70] width 9 height 9
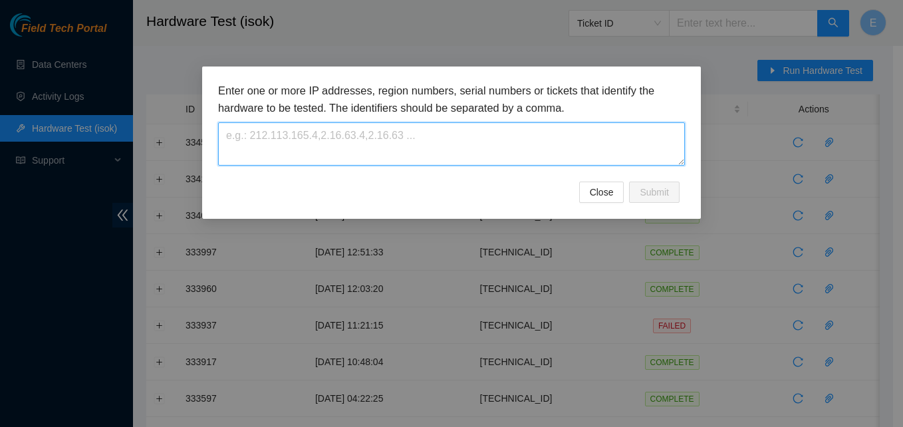
click at [461, 152] on textarea at bounding box center [451, 143] width 467 height 43
paste textarea "[TECHNICAL_ID]"
type textarea "[TECHNICAL_ID]"
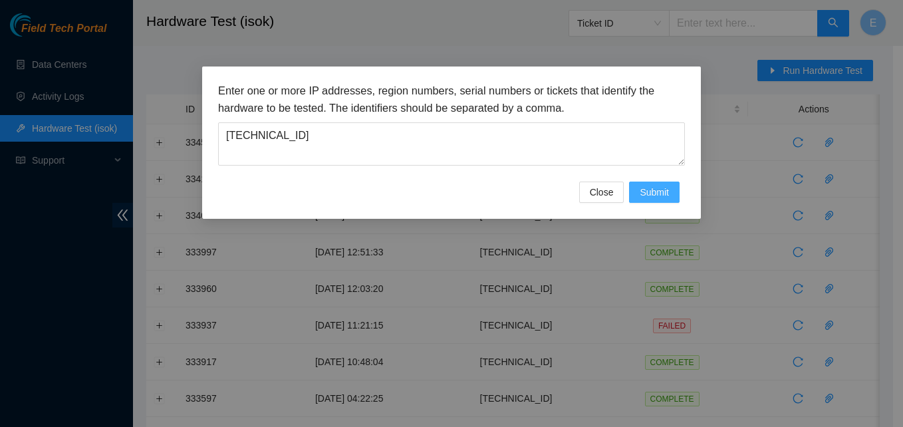
click at [660, 194] on span "Submit" at bounding box center [654, 192] width 29 height 15
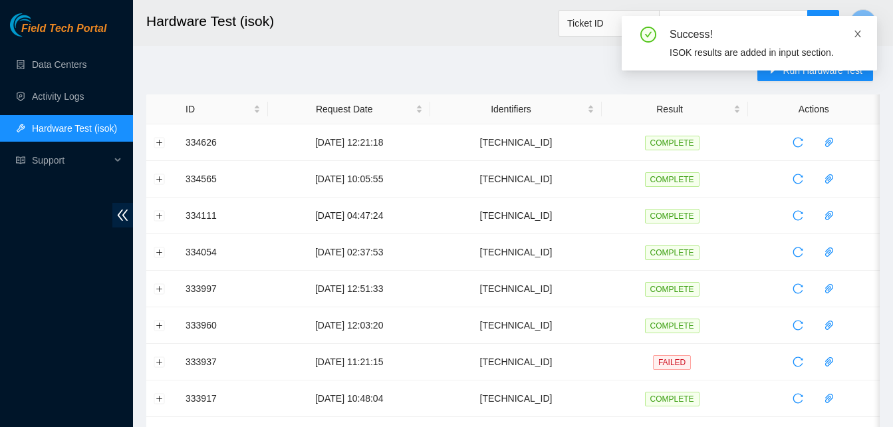
click at [859, 29] on icon "close" at bounding box center [858, 33] width 9 height 9
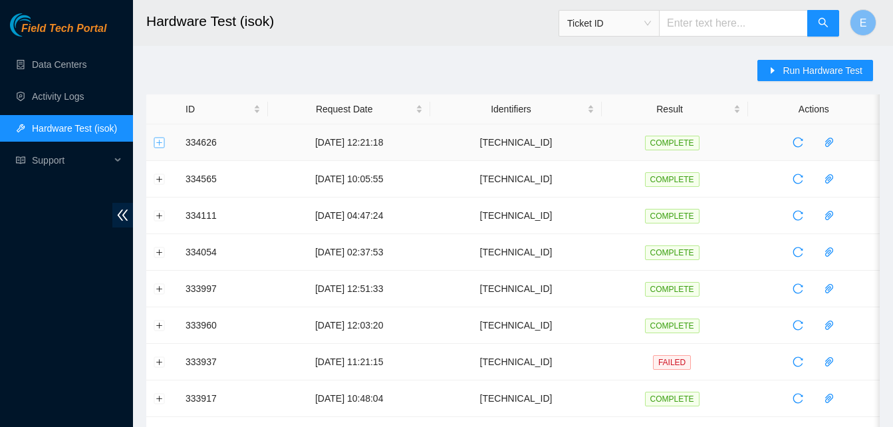
click at [162, 143] on button "Expand row" at bounding box center [159, 142] width 11 height 11
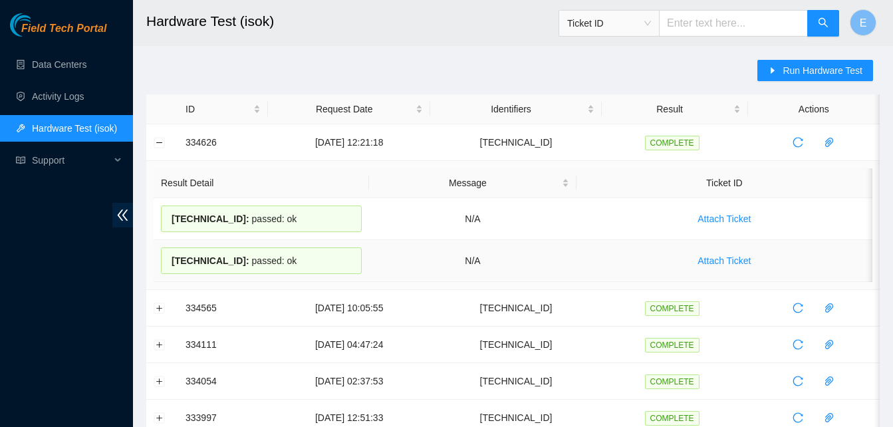
drag, startPoint x: 177, startPoint y: 138, endPoint x: 292, endPoint y: 271, distance: 175.9
copy tbody "334626 [DATE] 12:21:18 [TECHNICAL_ID] COMPLETE Result Detail Message Ticket ID …"
click at [157, 141] on button "Collapse row" at bounding box center [159, 142] width 11 height 11
